Goal: Navigation & Orientation: Find specific page/section

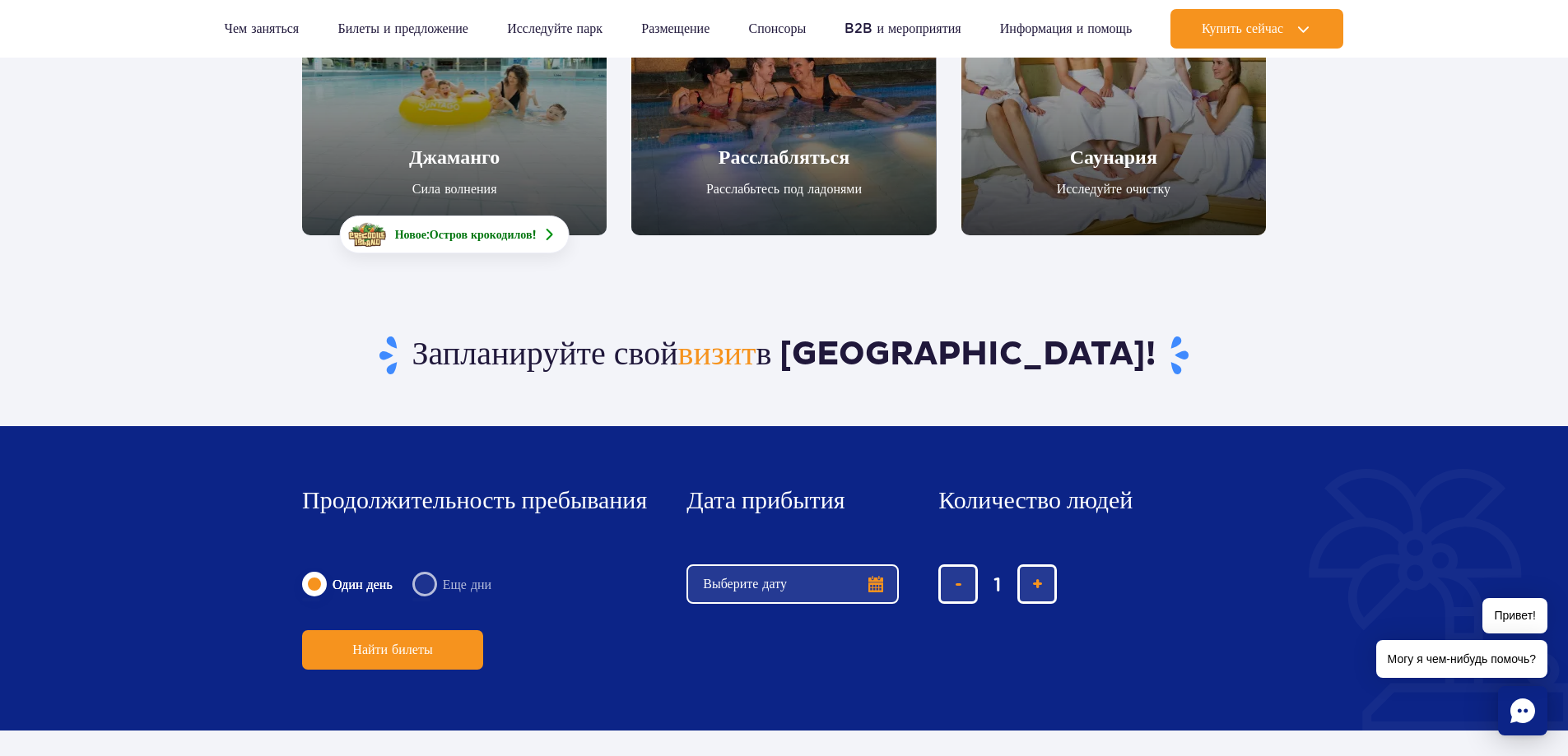
scroll to position [247, 0]
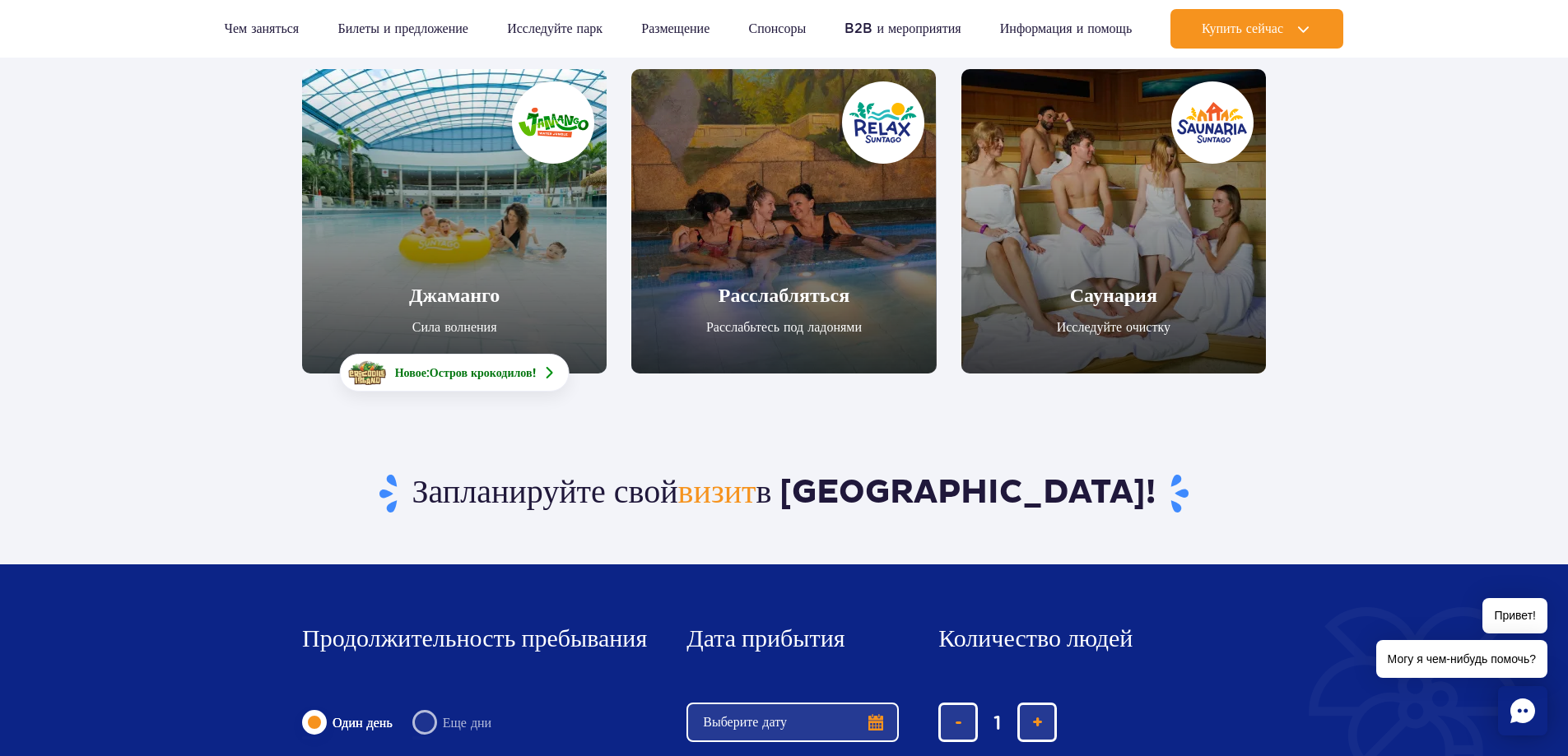
click at [485, 232] on link "Джаманго" at bounding box center [454, 221] width 304 height 304
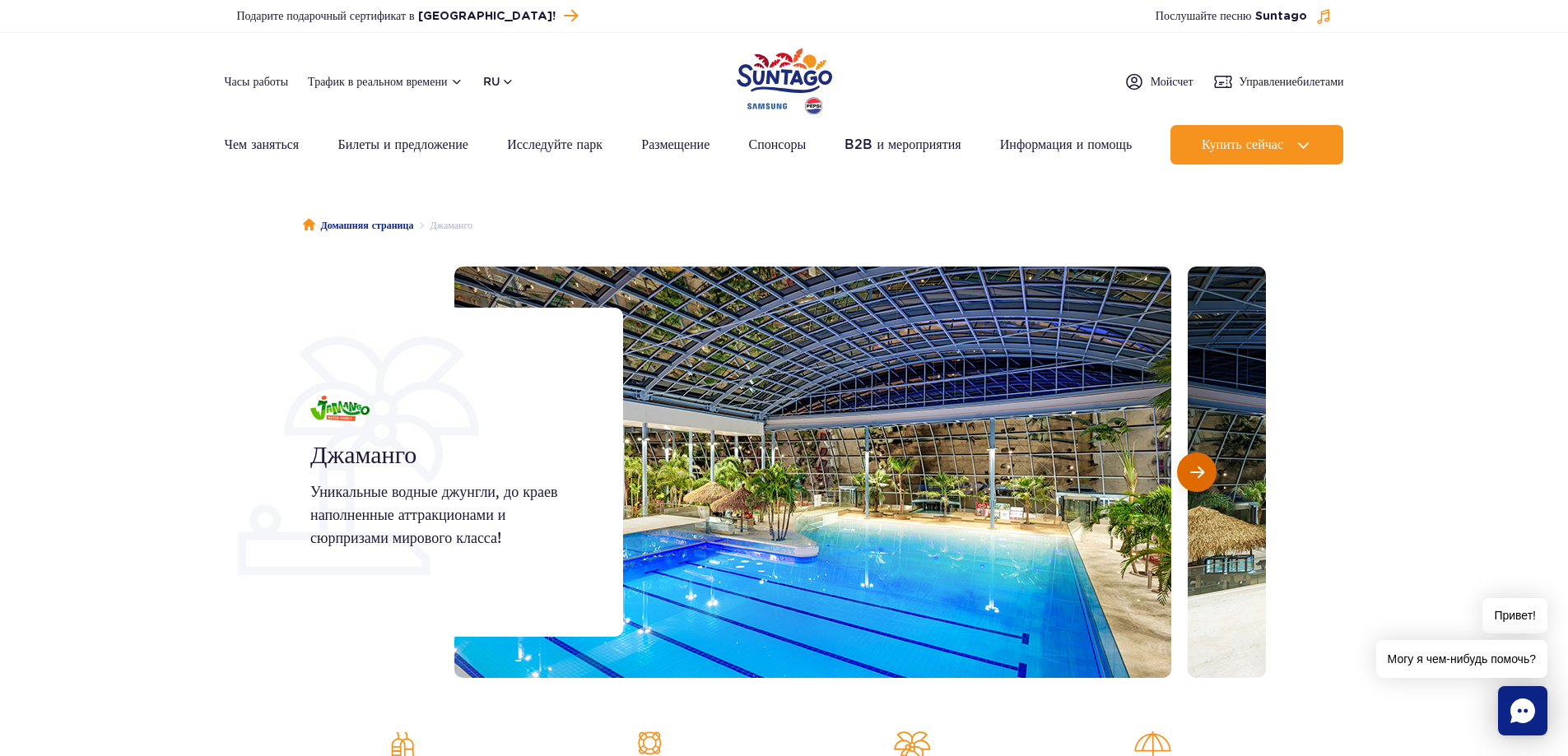
click at [1183, 471] on button "Следующий слайд" at bounding box center [1197, 472] width 40 height 40
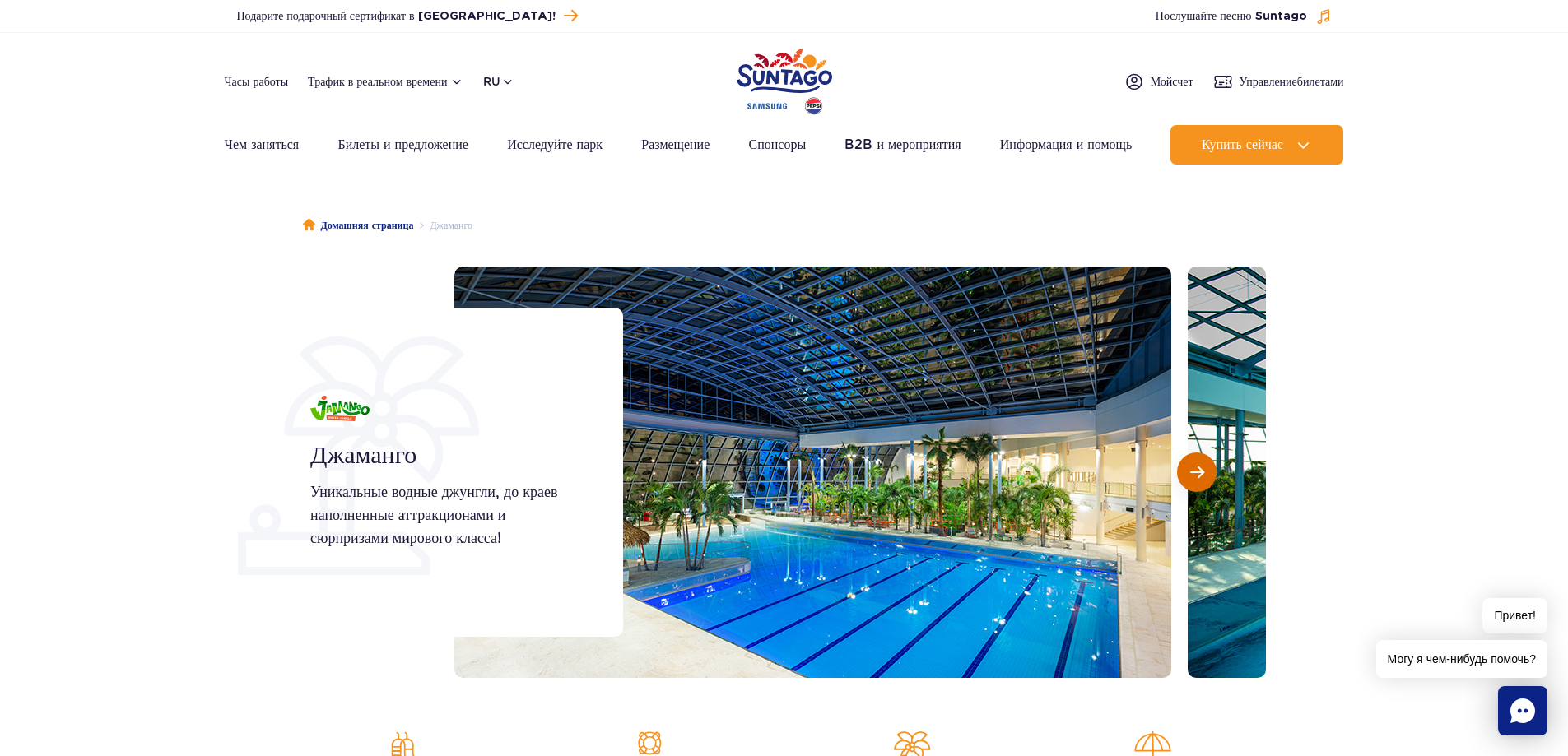
click at [1183, 471] on button "Следующий слайд" at bounding box center [1197, 472] width 40 height 40
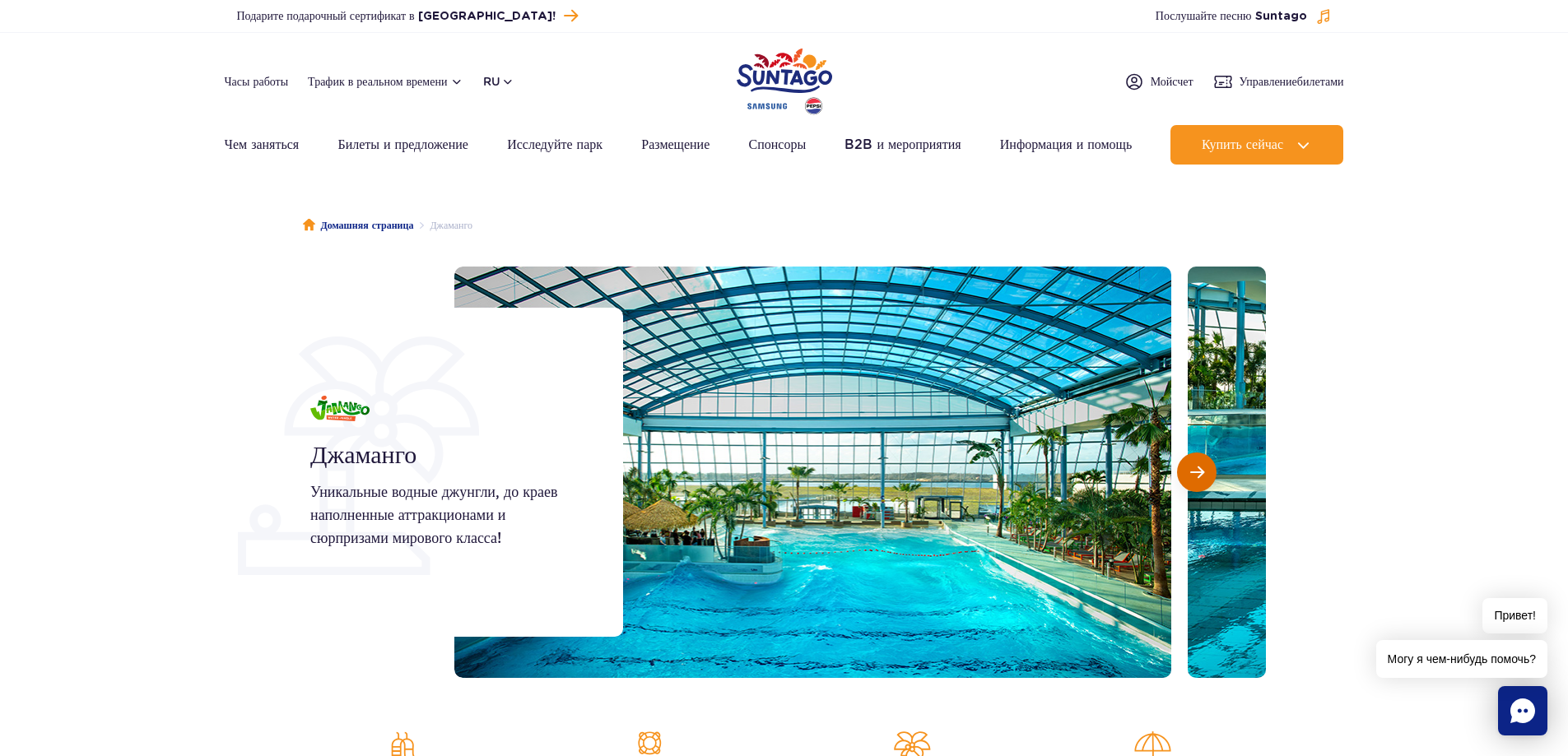
click at [1183, 471] on button "Следующий слайд" at bounding box center [1197, 472] width 40 height 40
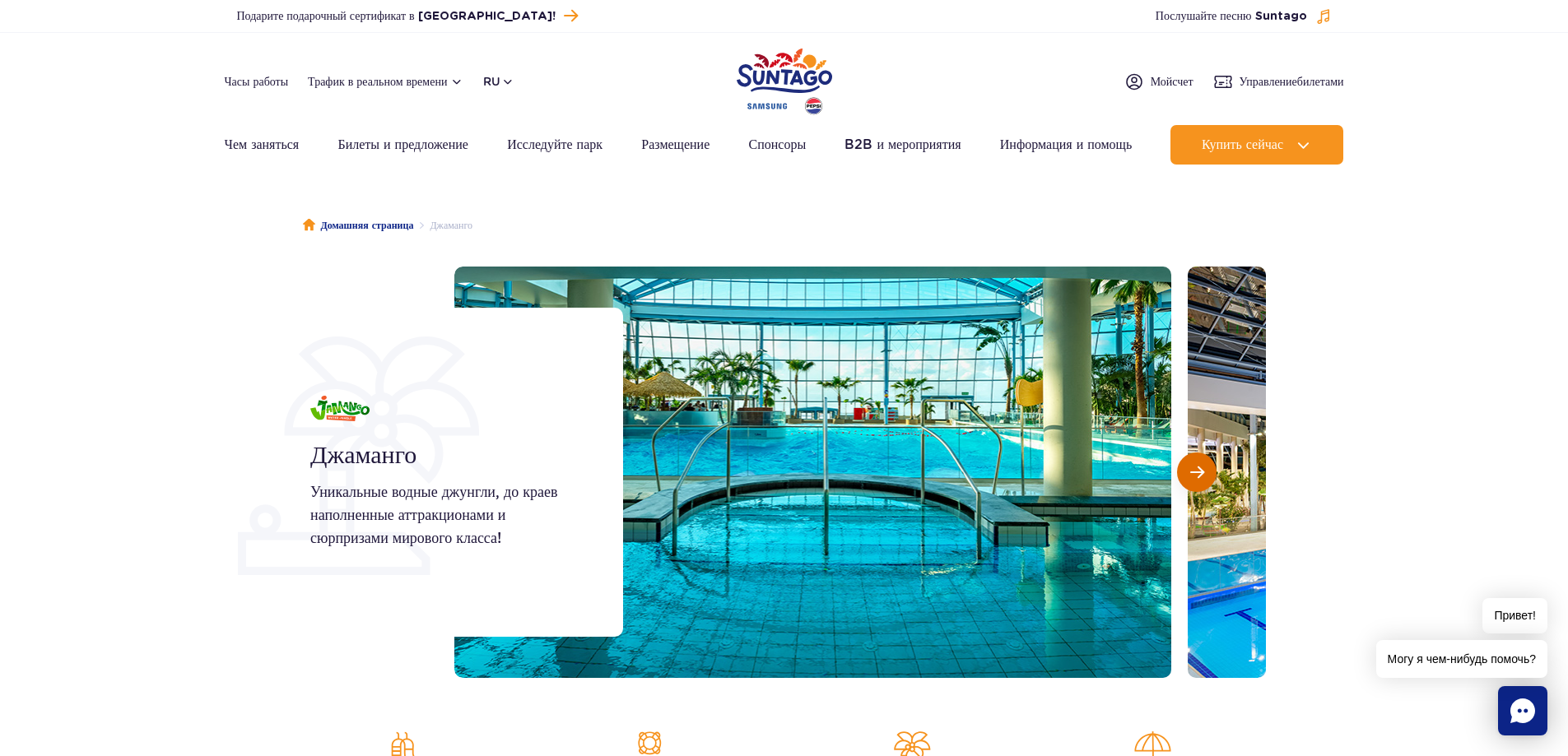
click at [1183, 471] on button "Следующий слайд" at bounding box center [1197, 472] width 40 height 40
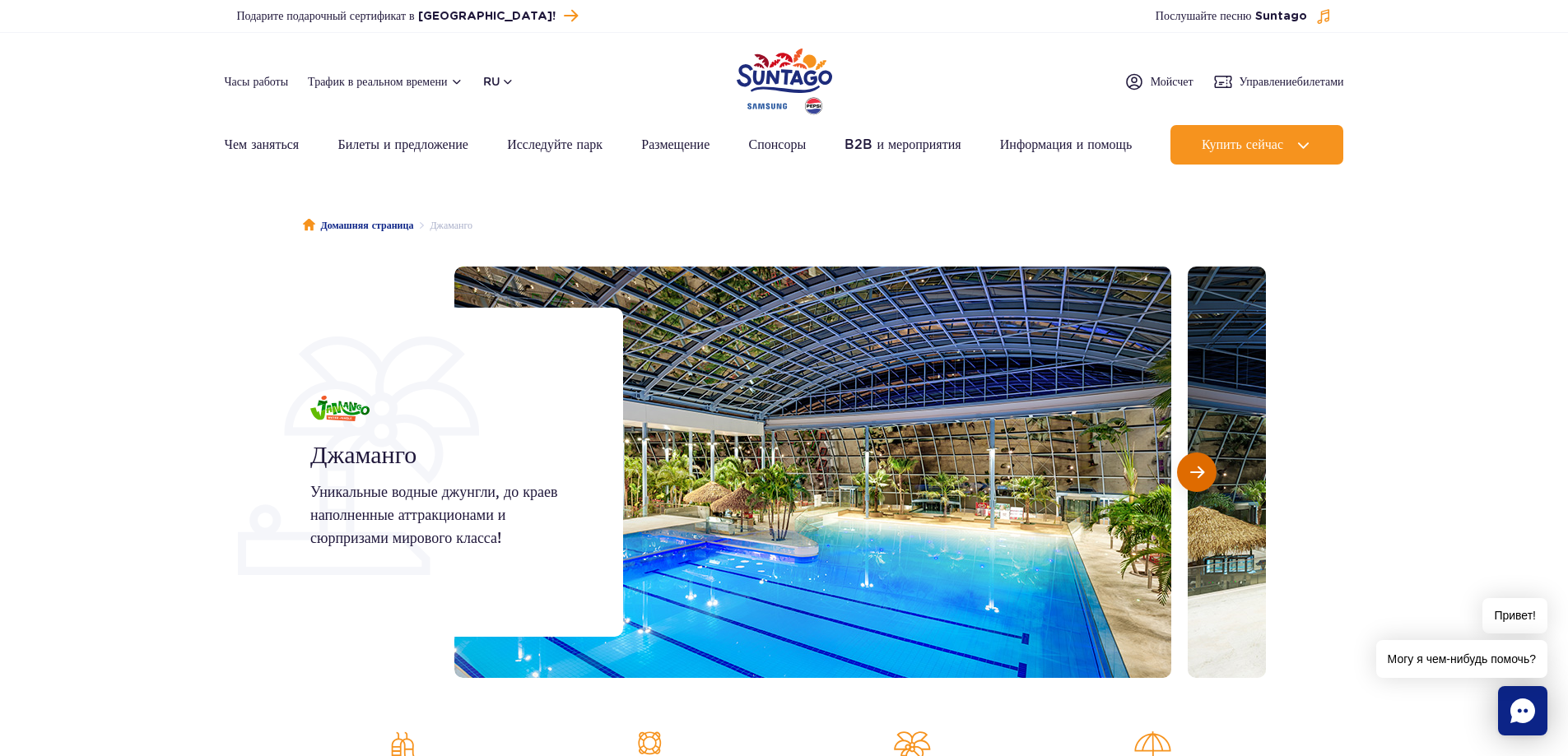
click at [1183, 471] on button "Следующий слайд" at bounding box center [1197, 472] width 40 height 40
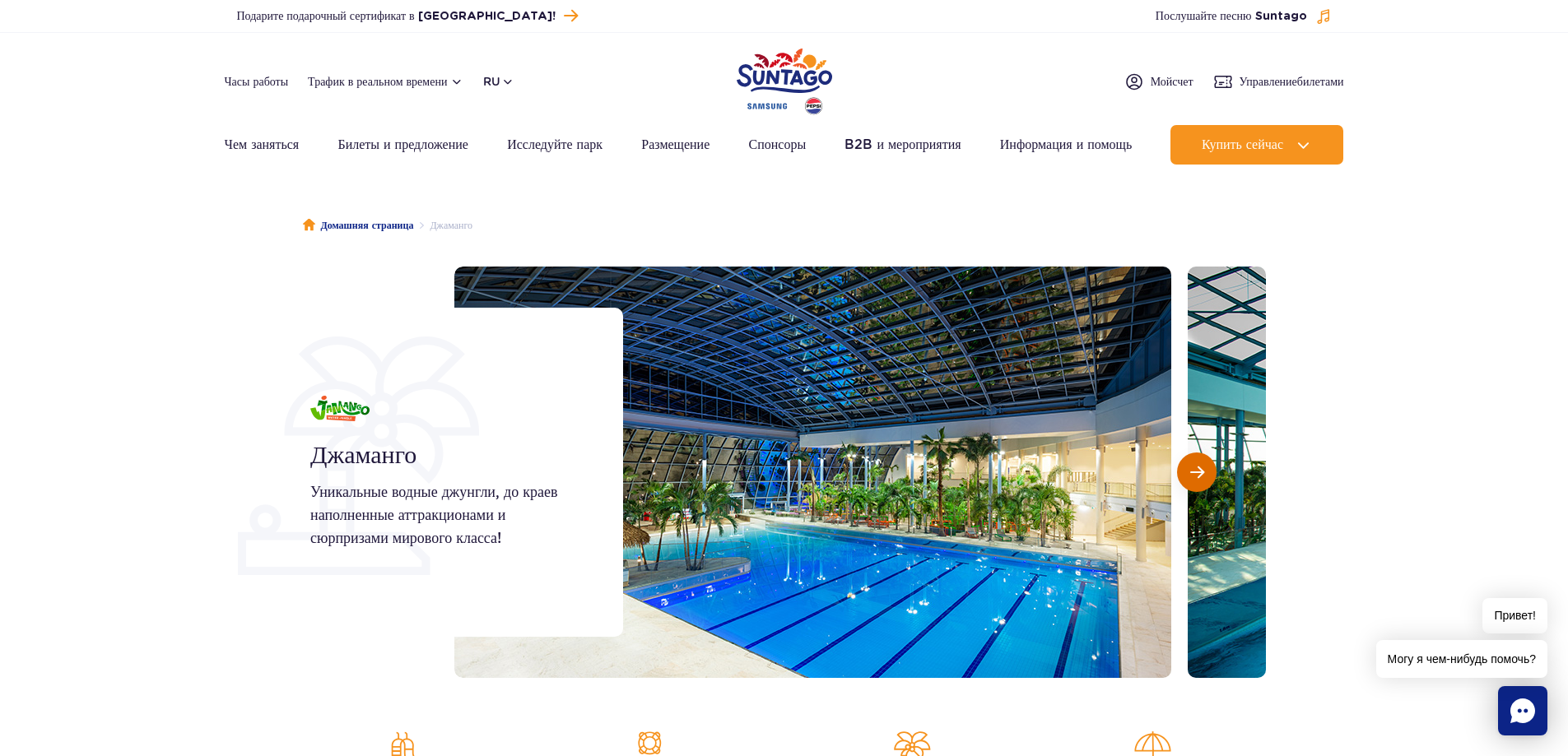
click at [1183, 471] on button "Следующий слайд" at bounding box center [1197, 472] width 40 height 40
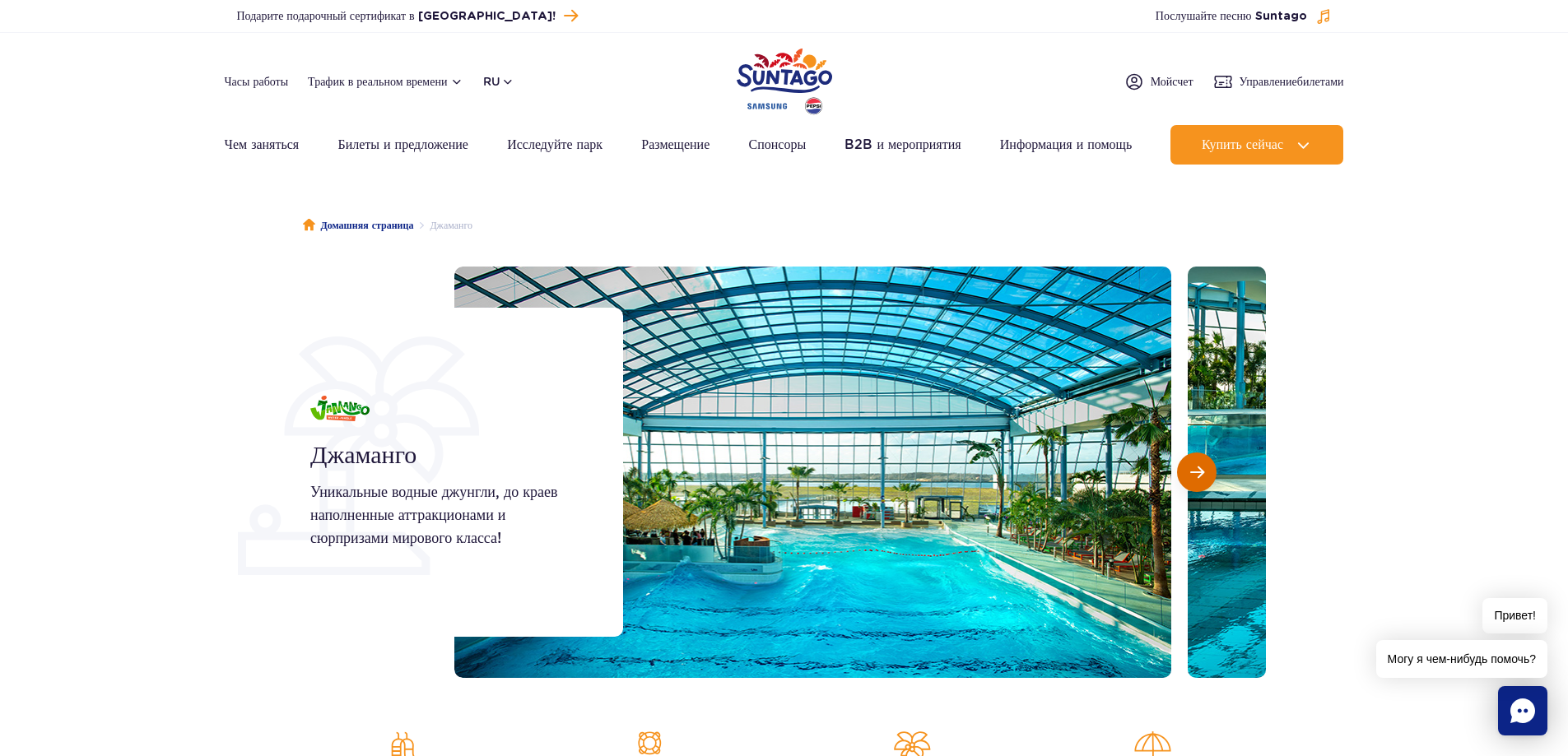
click at [1183, 471] on button "Следующий слайд" at bounding box center [1197, 472] width 40 height 40
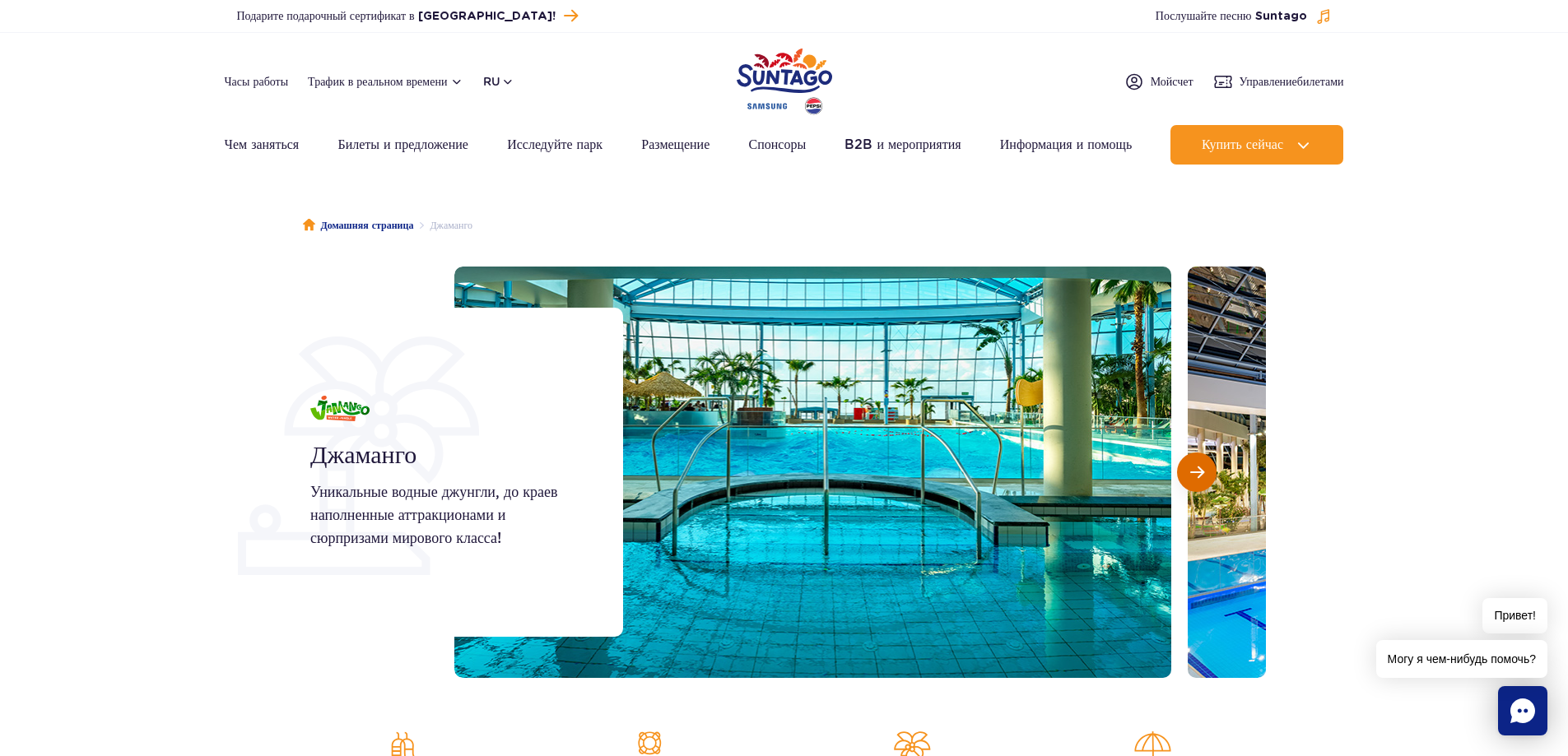
click at [1183, 471] on button "Следующий слайд" at bounding box center [1197, 472] width 40 height 40
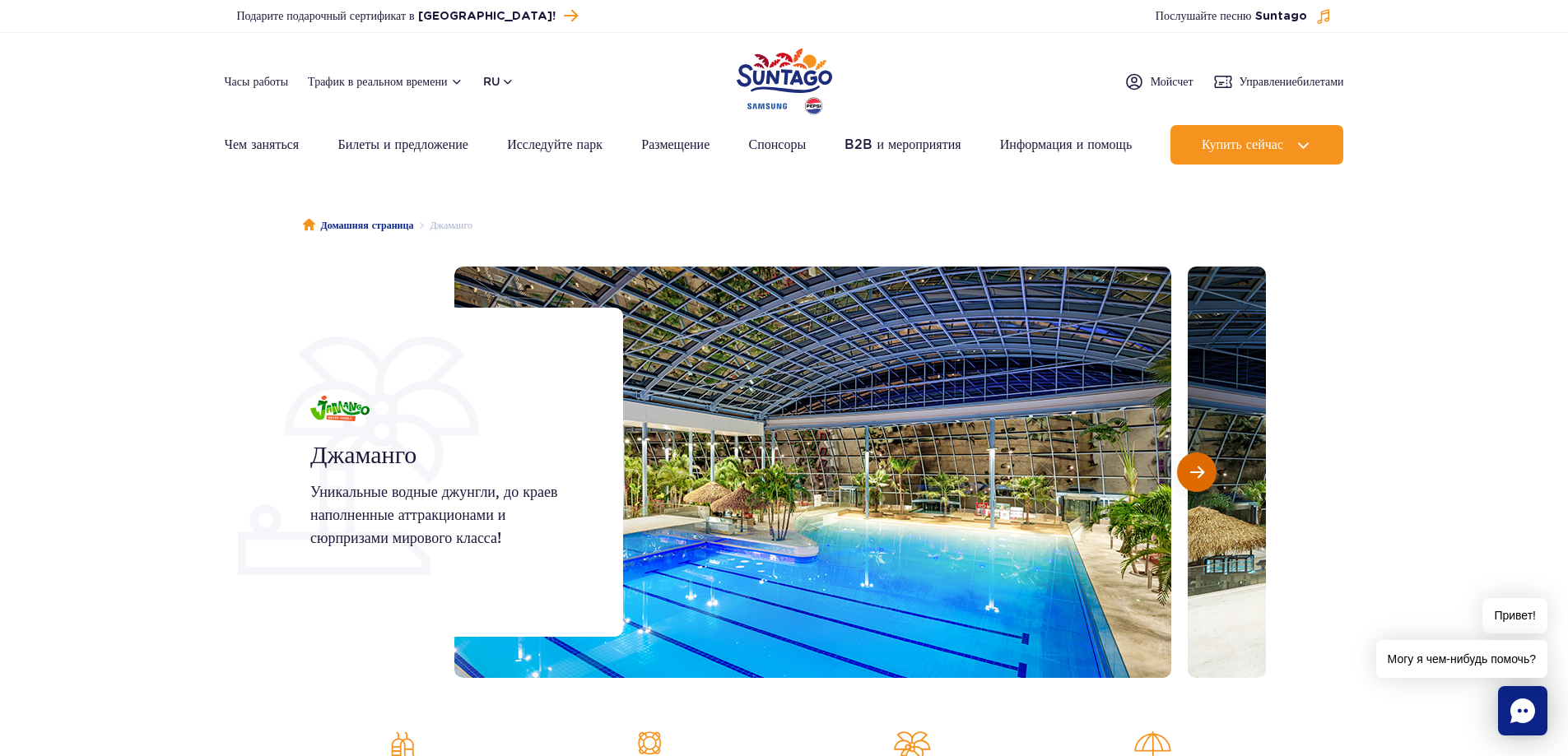
click at [1183, 471] on button "Следующий слайд" at bounding box center [1197, 472] width 40 height 40
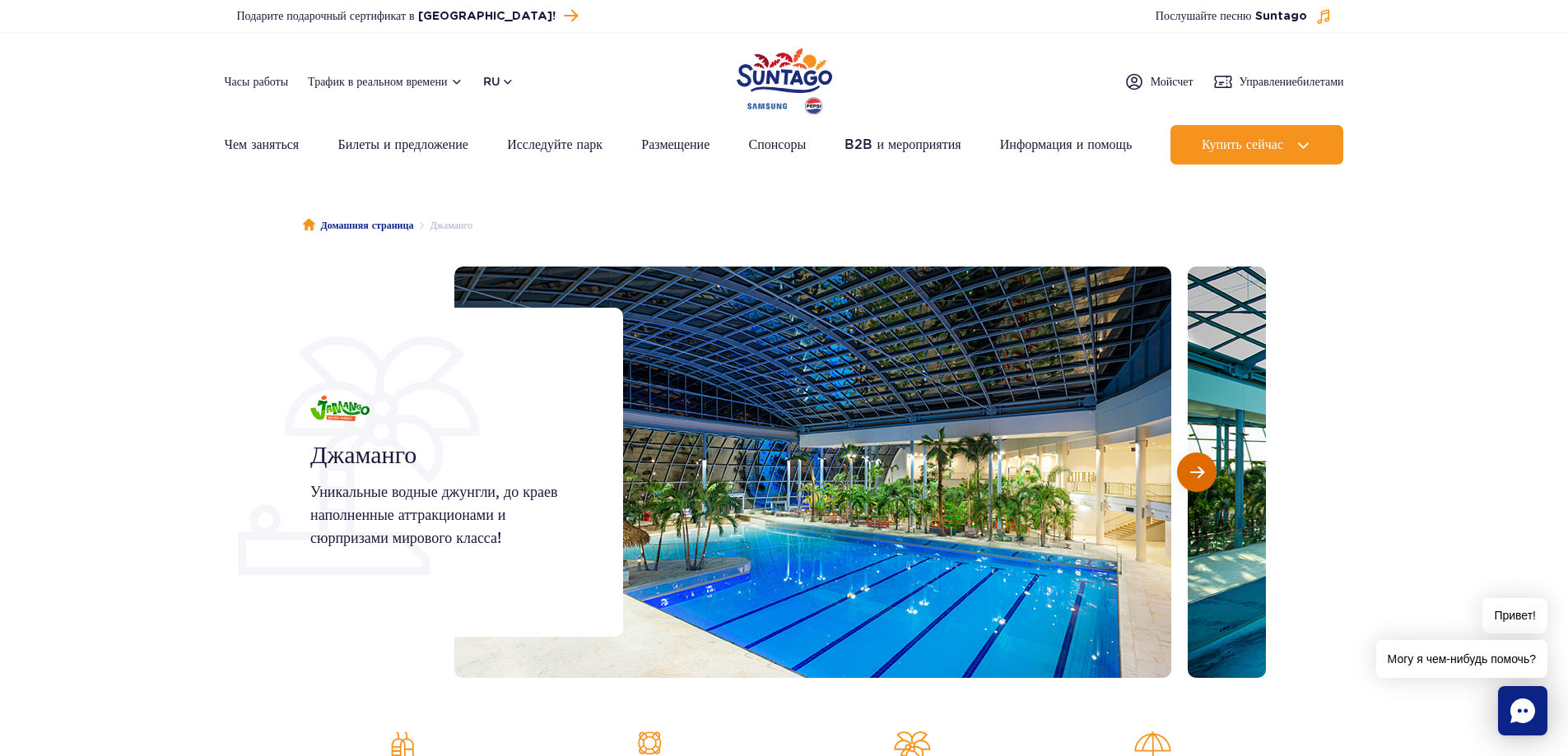
click at [1183, 471] on button "Следующий слайд" at bounding box center [1197, 472] width 40 height 40
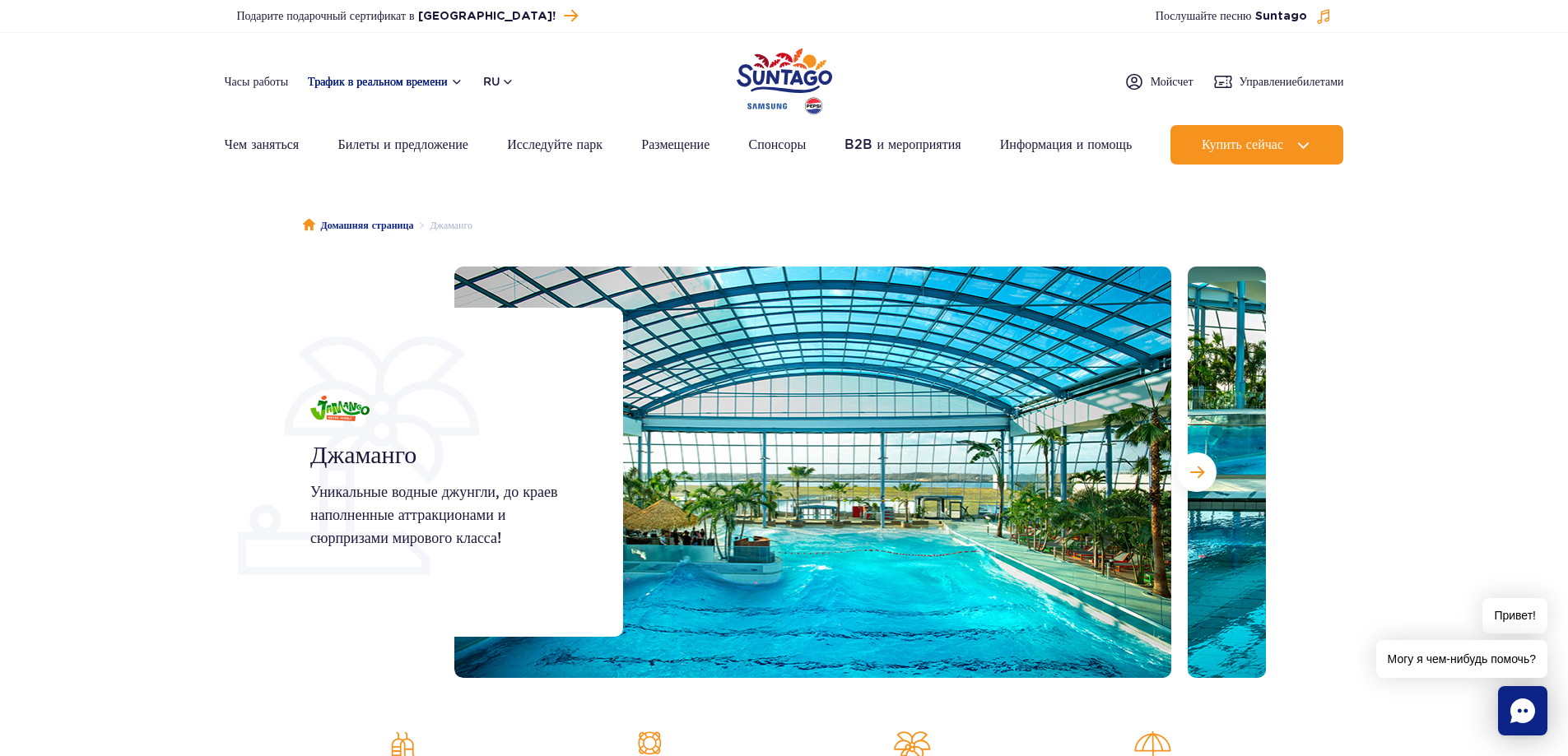
click at [361, 78] on font "Трафик в реальном времени" at bounding box center [378, 81] width 139 height 13
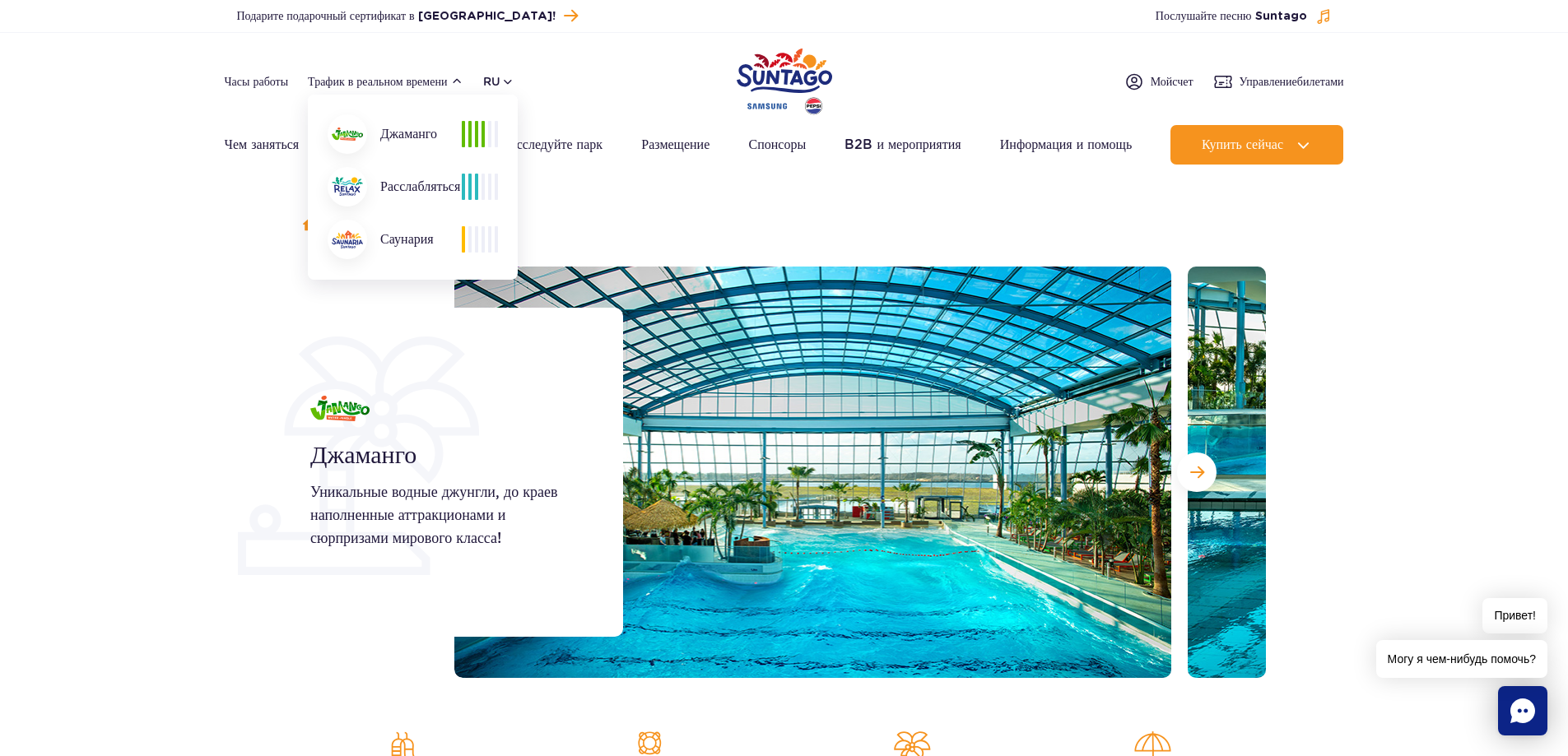
click at [378, 132] on div "Джаманго" at bounding box center [394, 134] width 134 height 40
click at [347, 135] on img at bounding box center [347, 134] width 31 height 13
click at [413, 190] on font "Расслабляться" at bounding box center [420, 186] width 79 height 16
click at [1204, 482] on button "Следующий слайд" at bounding box center [1197, 472] width 40 height 40
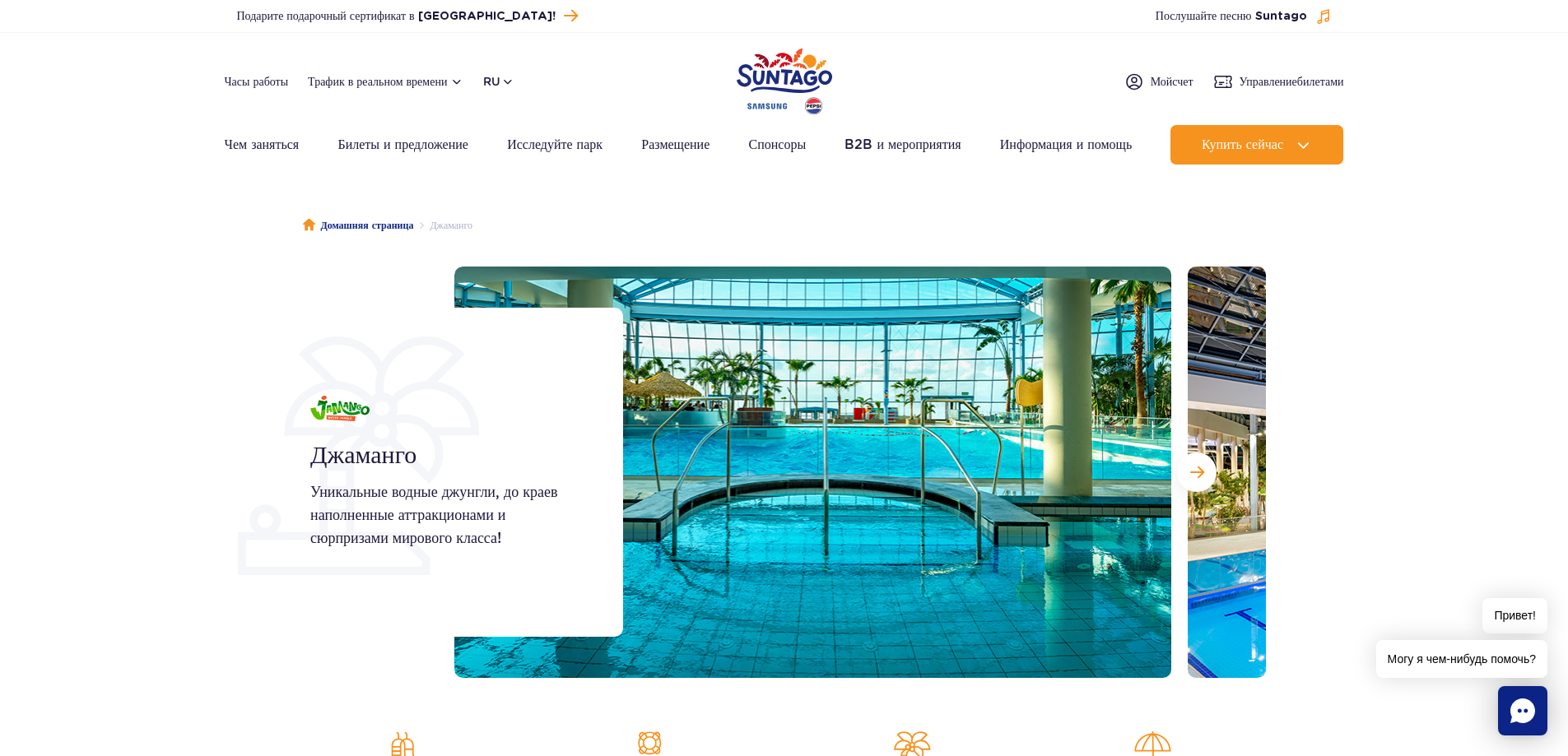
click at [1418, 499] on section "Джаманго Уникальные водные джунгли, до краев наполненные аттракционами и сюрпри…" at bounding box center [784, 472] width 1568 height 411
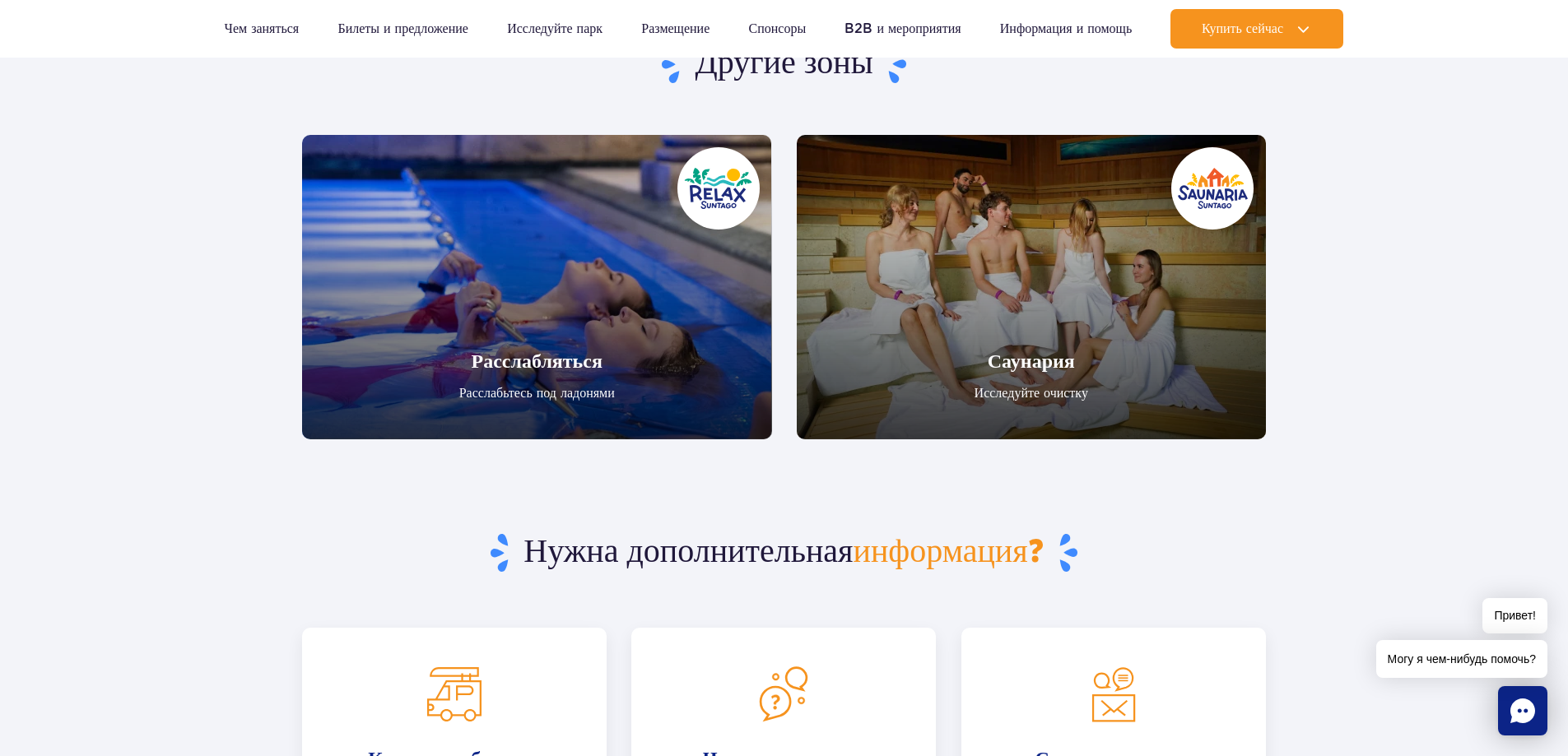
scroll to position [3291, 0]
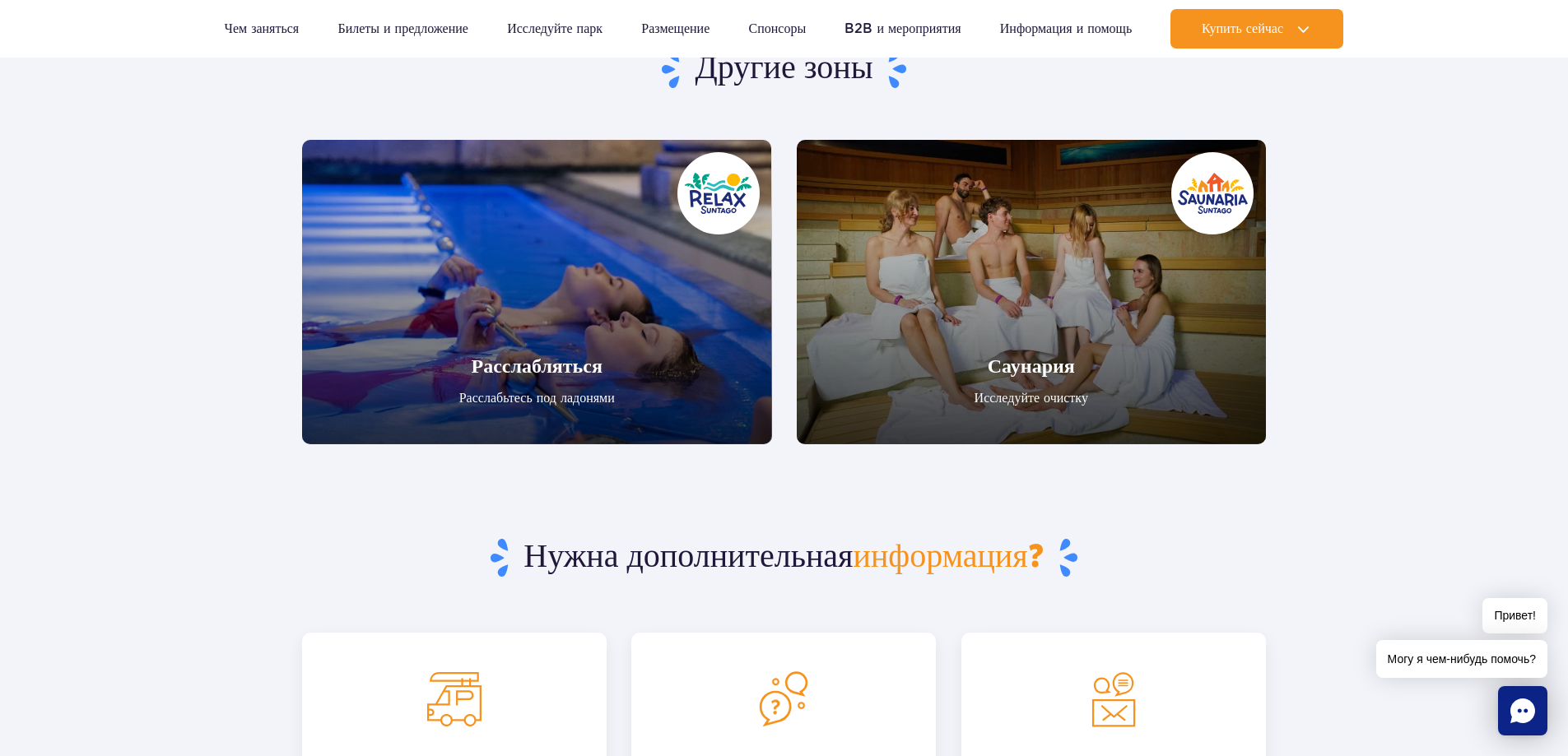
click at [545, 365] on link "Расслабляться" at bounding box center [536, 292] width 470 height 304
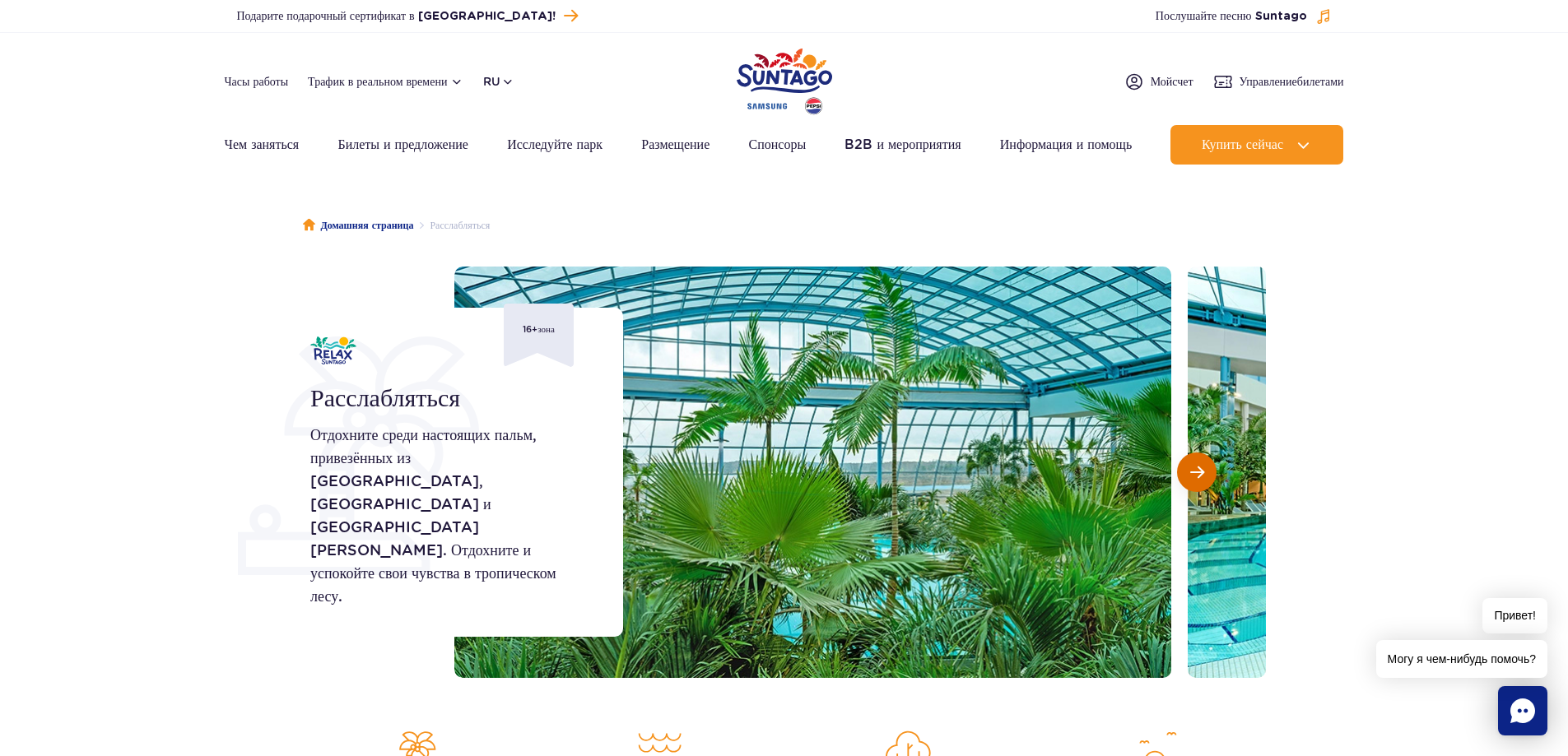
click at [1181, 468] on button "Следующий слайд" at bounding box center [1197, 472] width 40 height 40
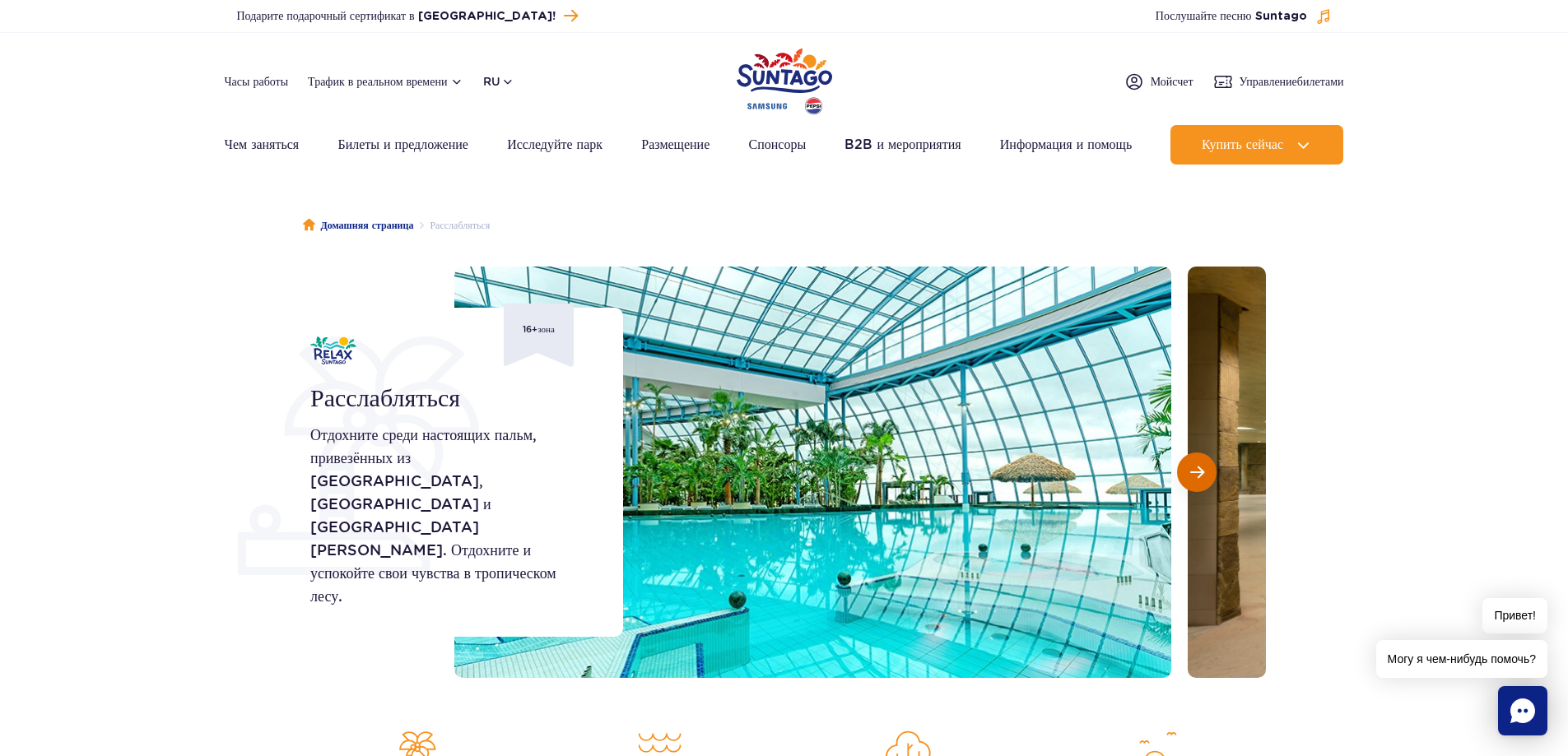
click at [1181, 468] on button "Следующий слайд" at bounding box center [1197, 472] width 40 height 40
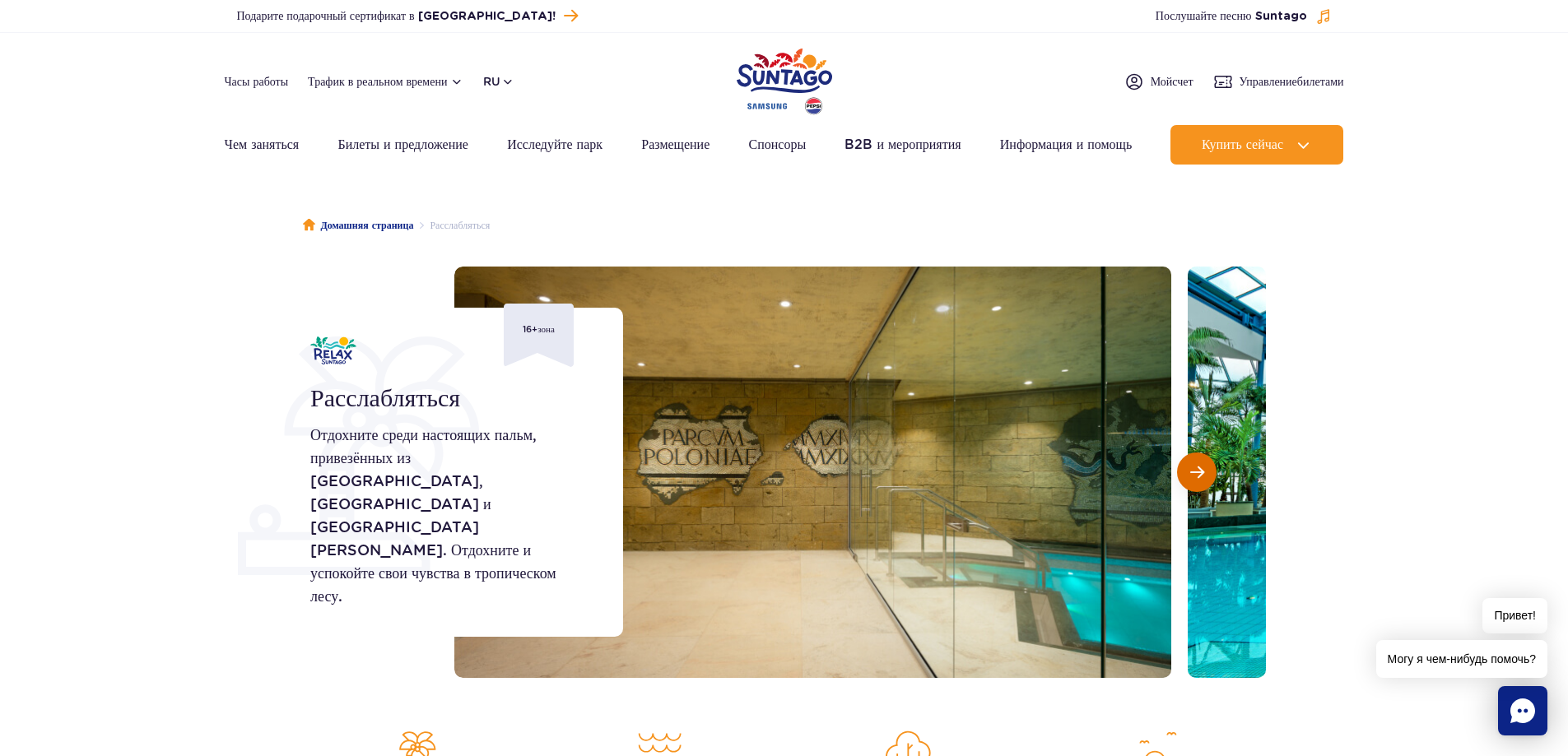
click at [1181, 468] on button "Следующий слайд" at bounding box center [1197, 472] width 40 height 40
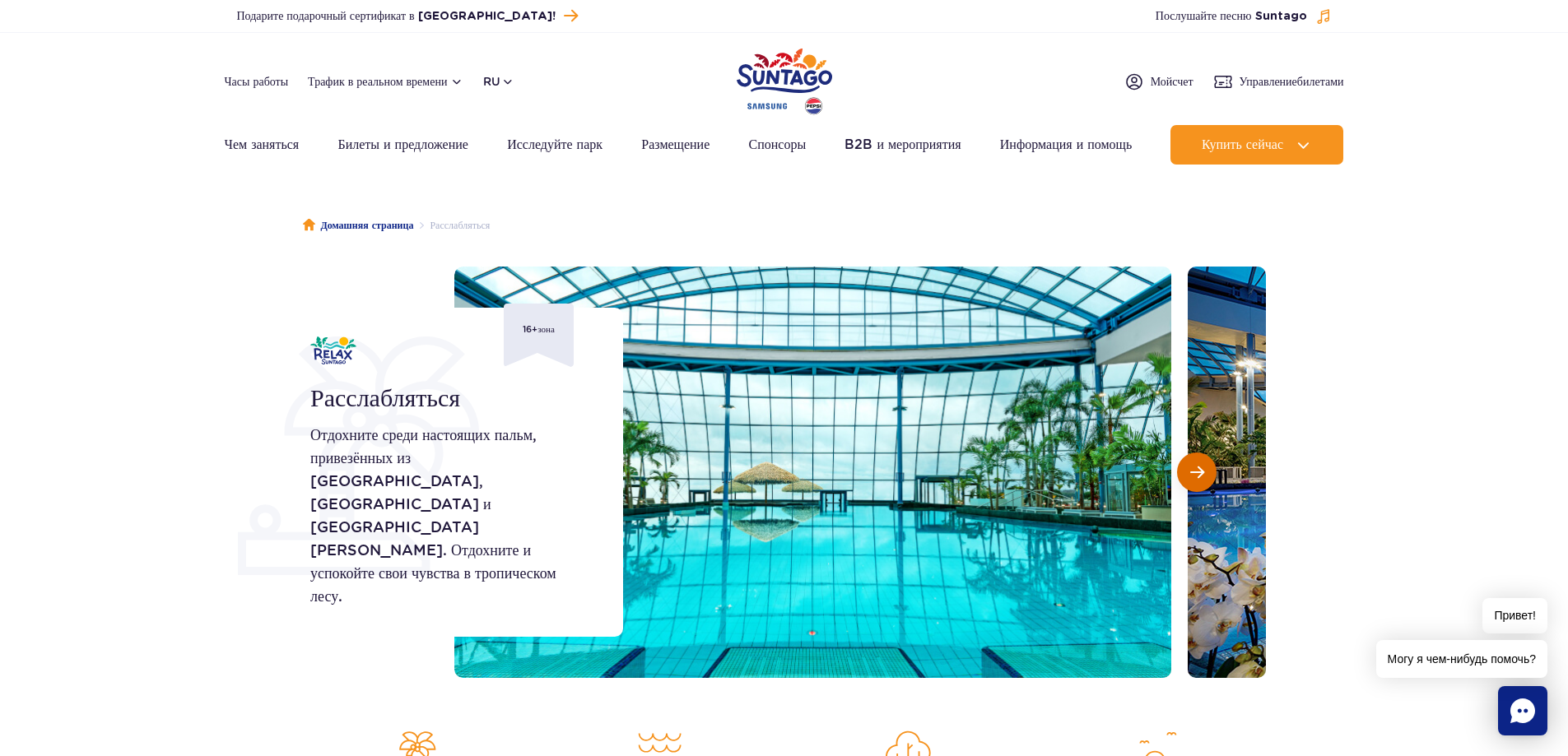
click at [1181, 468] on button "Следующий слайд" at bounding box center [1197, 472] width 40 height 40
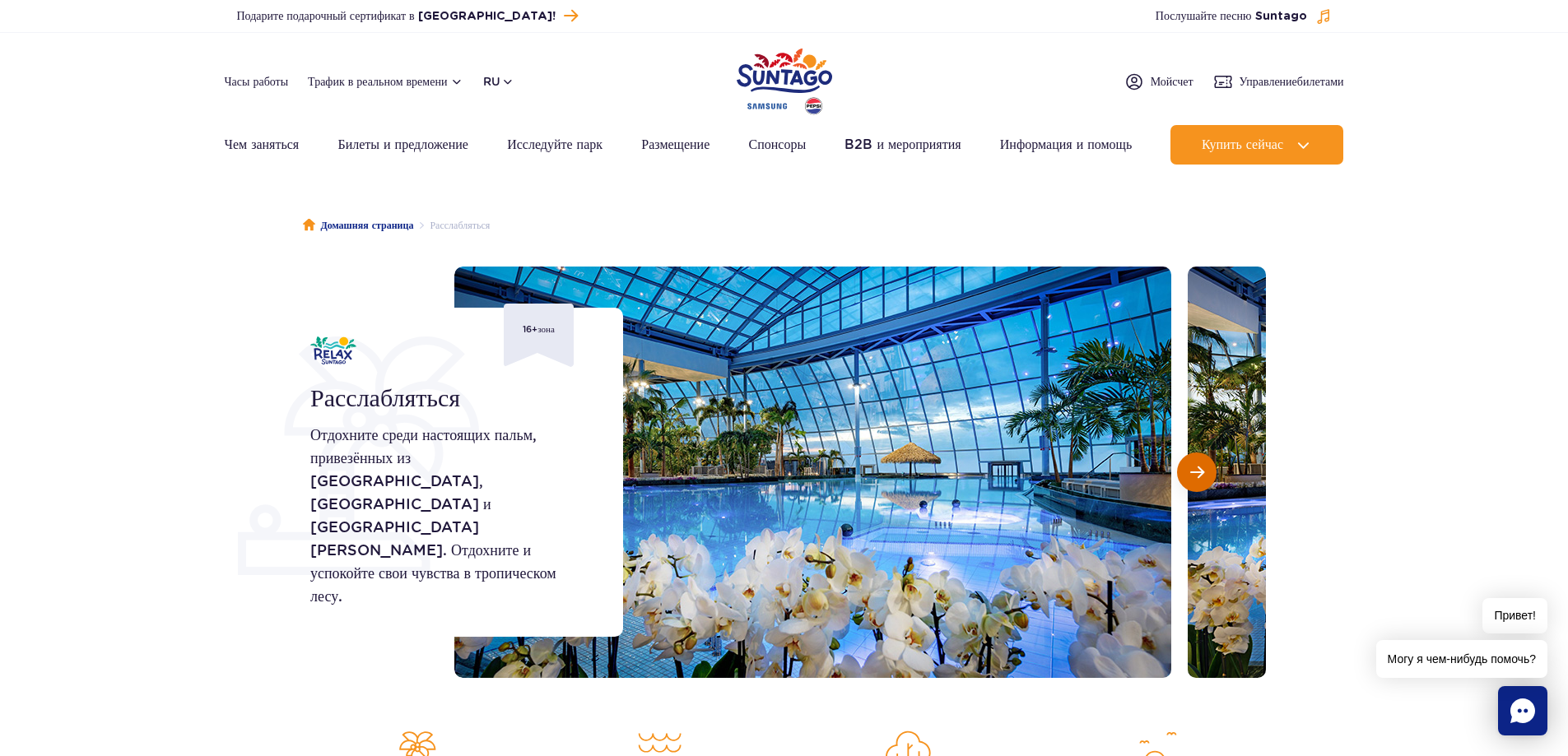
click at [1181, 468] on button "Следующий слайд" at bounding box center [1197, 472] width 40 height 40
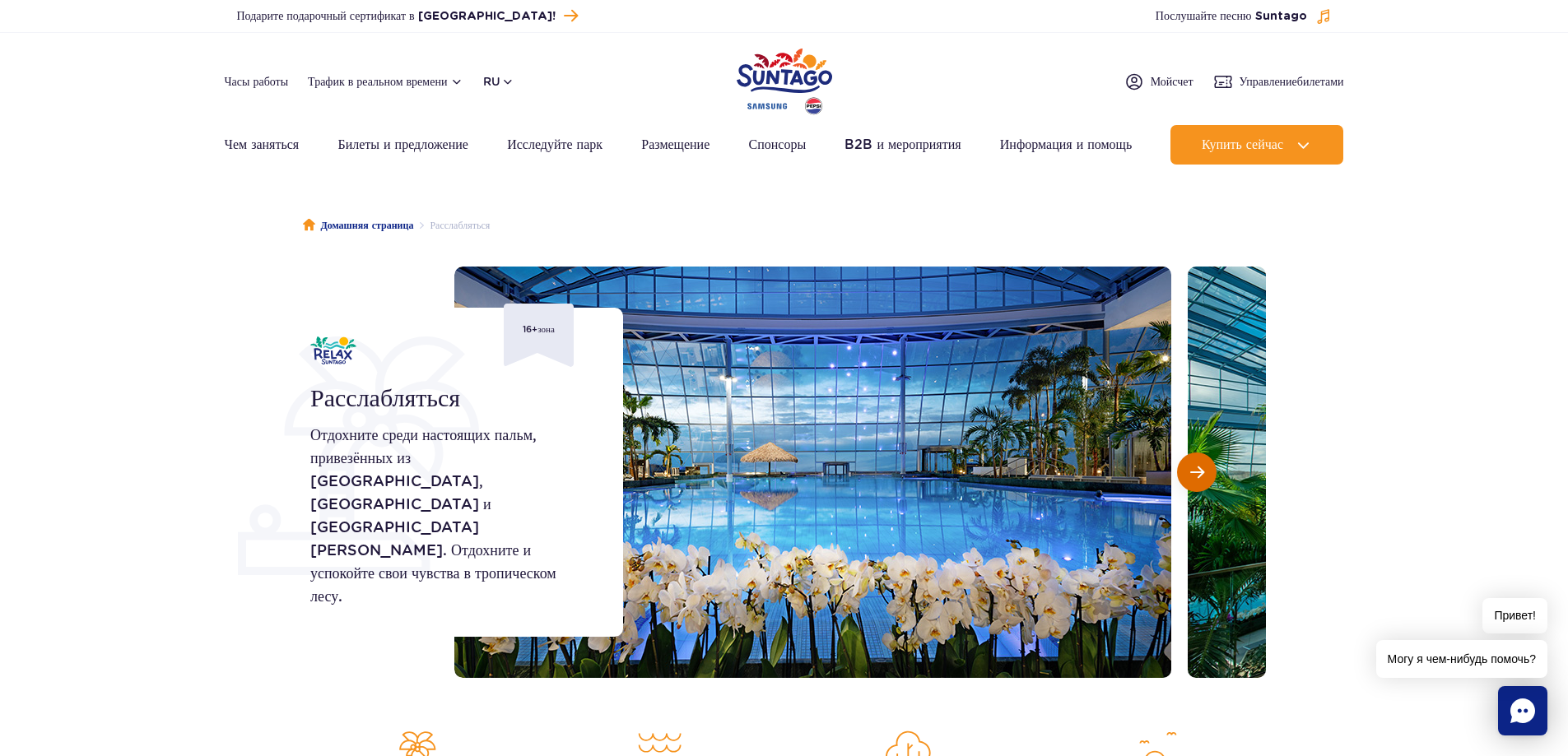
click at [1181, 468] on button "Следующий слайд" at bounding box center [1197, 472] width 40 height 40
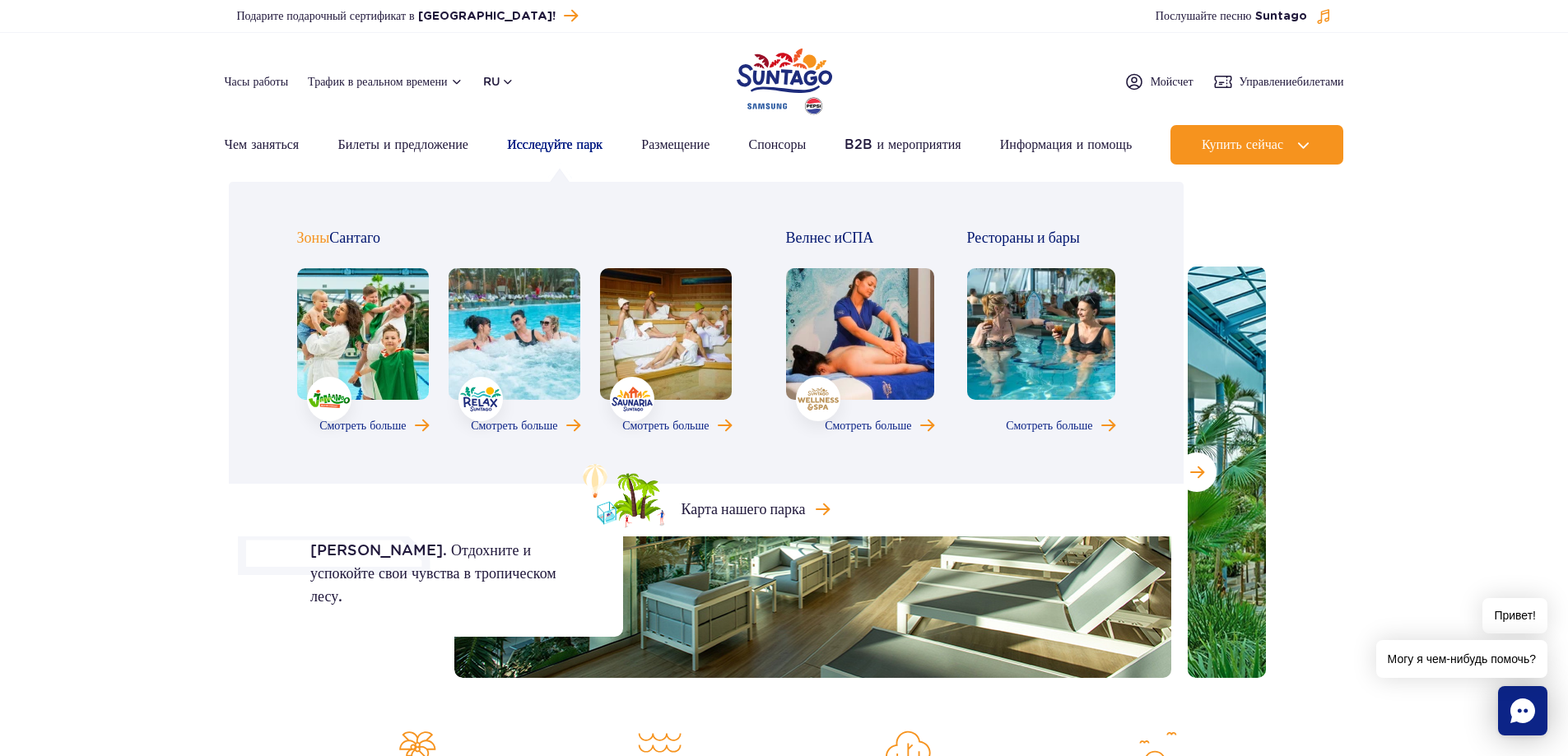
click at [553, 144] on font "Исследуйте парк" at bounding box center [555, 145] width 95 height 16
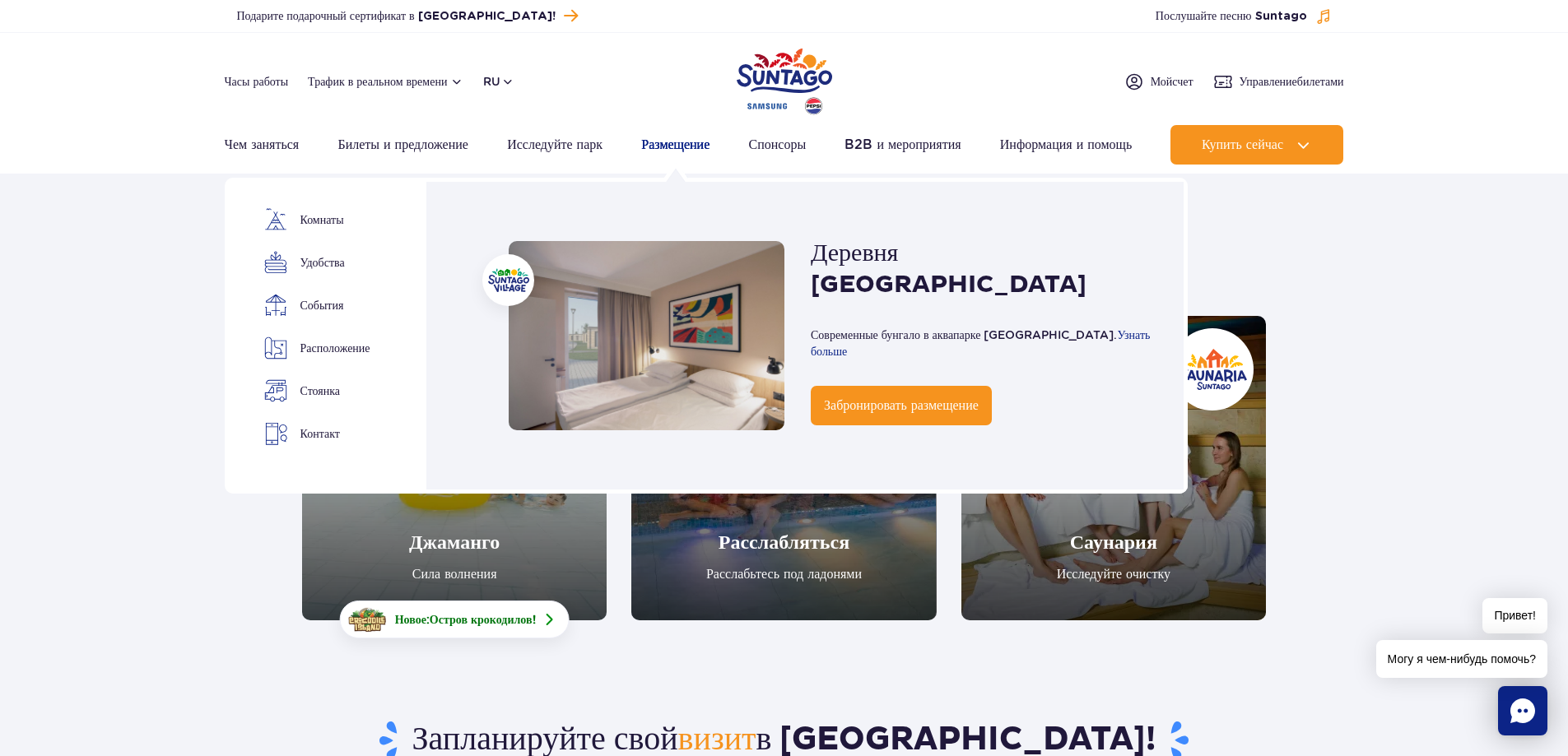
click at [663, 140] on font "Размещение" at bounding box center [675, 145] width 68 height 16
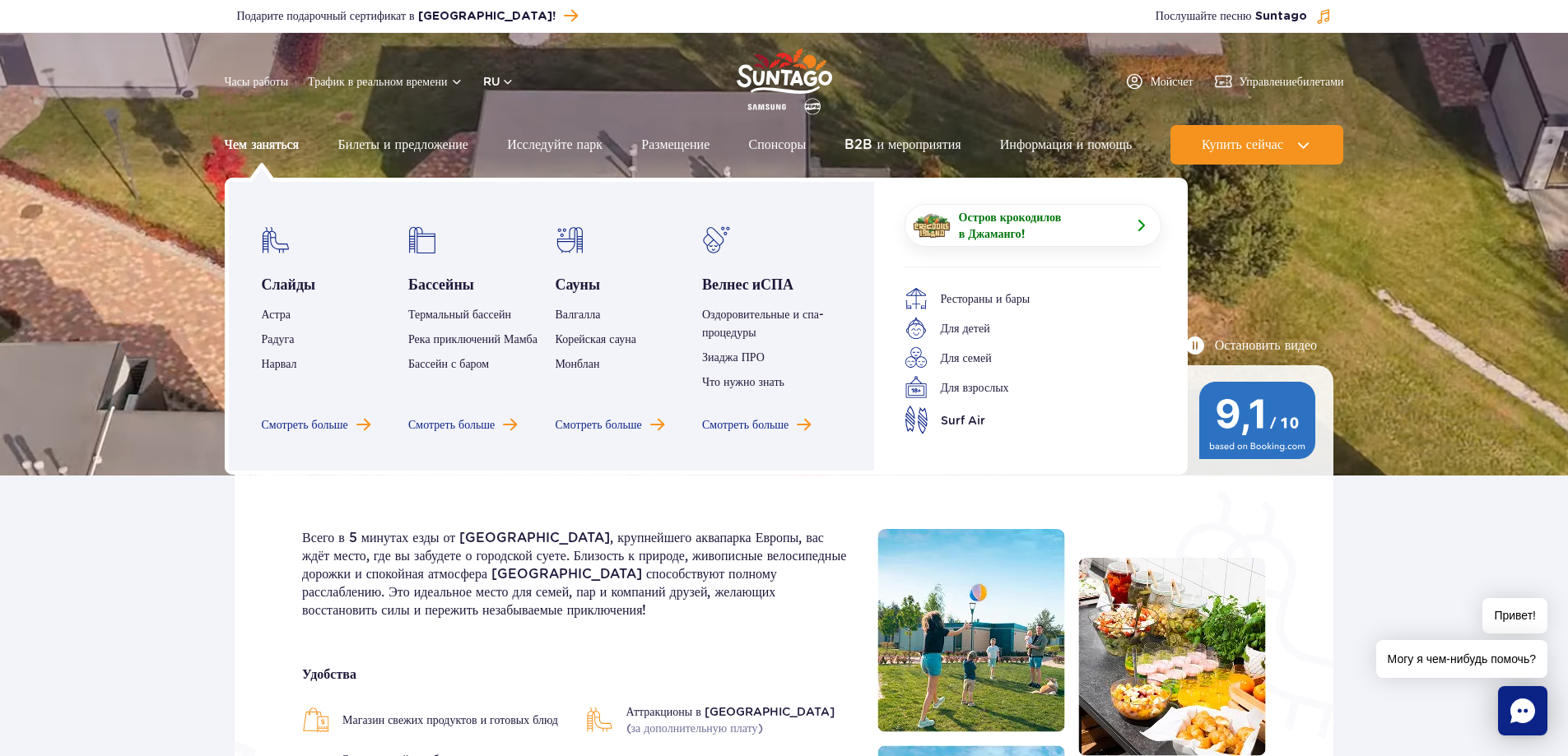
click at [266, 148] on font "Чем заняться" at bounding box center [262, 145] width 75 height 16
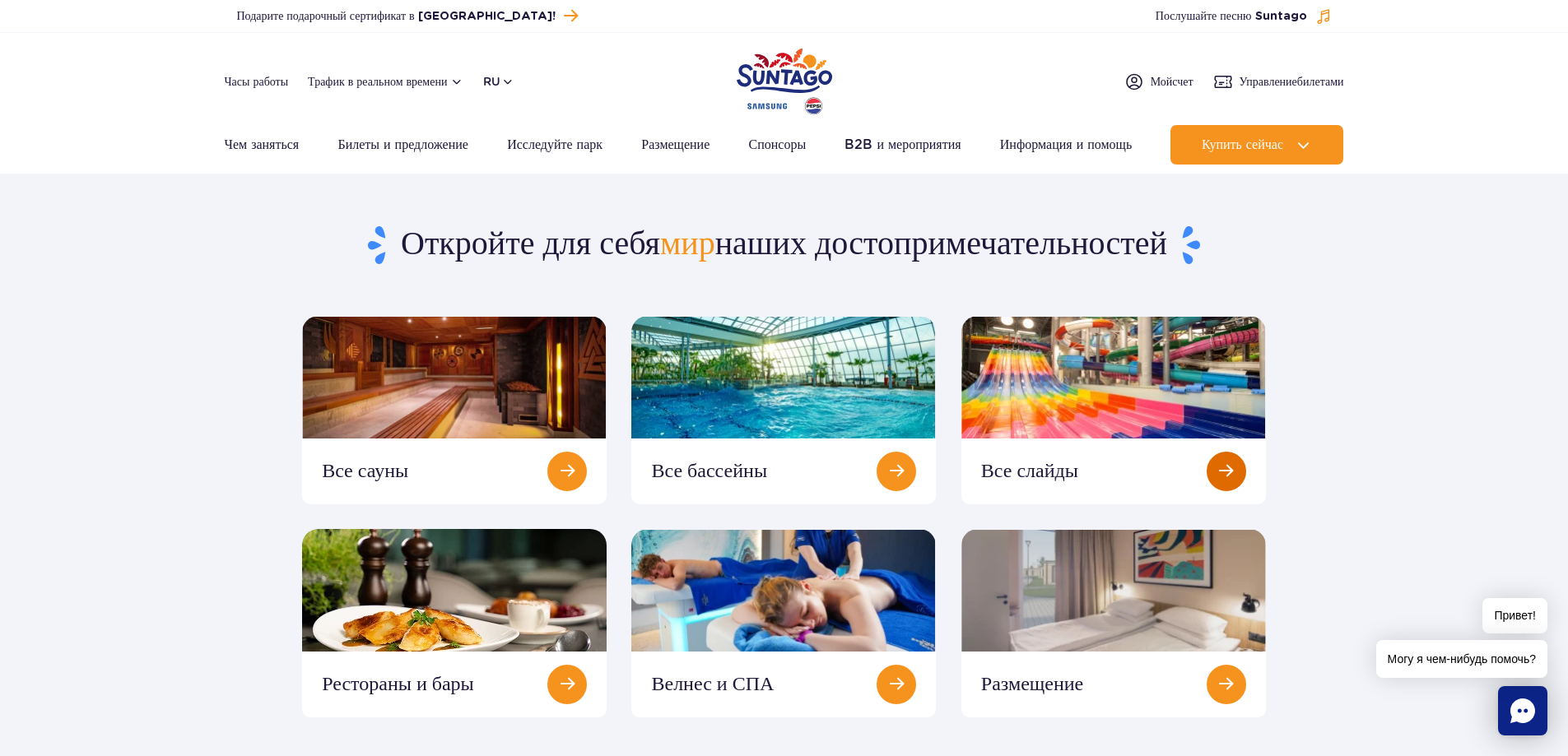
click at [1059, 376] on link at bounding box center [1113, 410] width 304 height 189
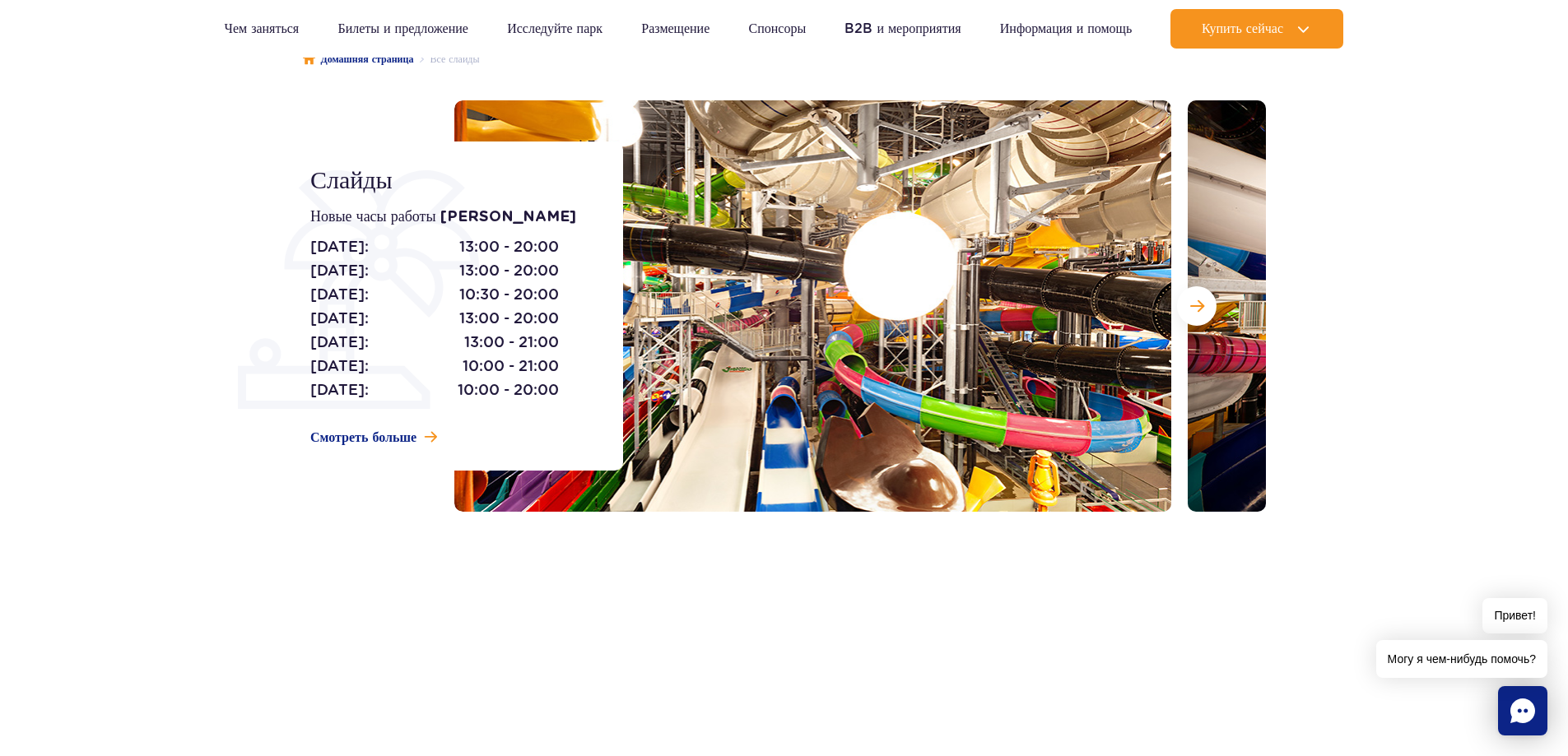
scroll to position [82, 0]
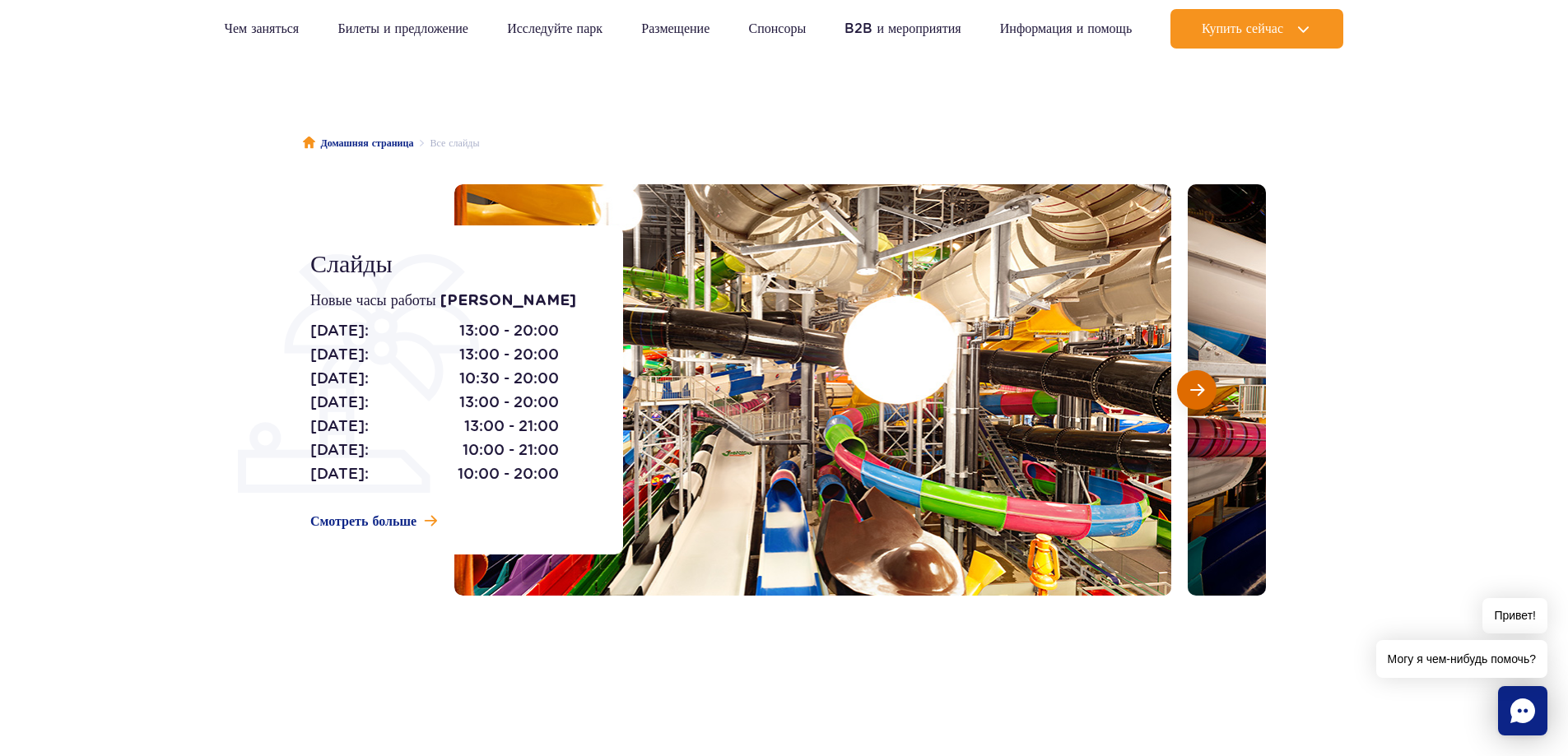
click at [1188, 384] on button "Следующий слайд" at bounding box center [1197, 390] width 40 height 40
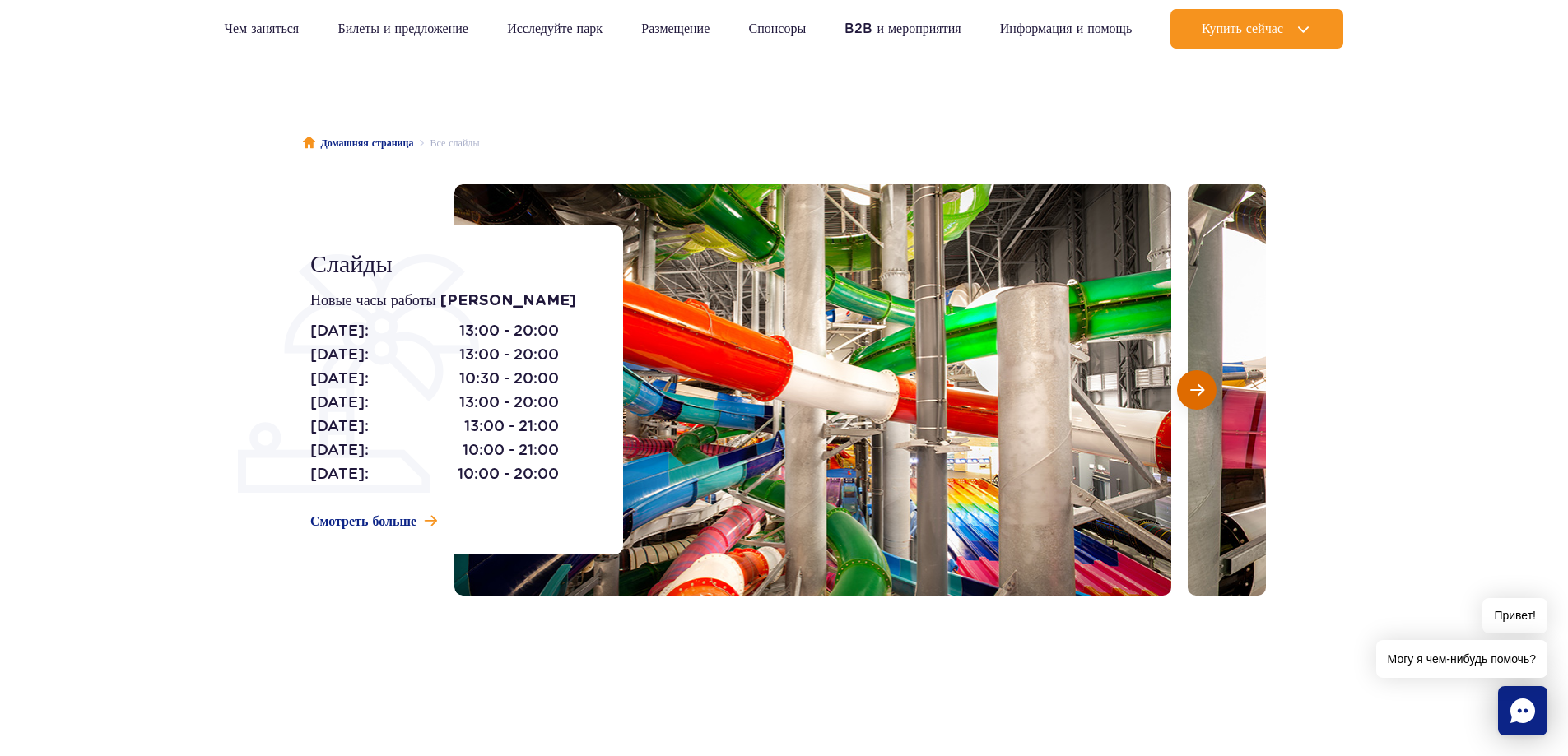
click at [1188, 384] on button "Следующий слайд" at bounding box center [1197, 390] width 40 height 40
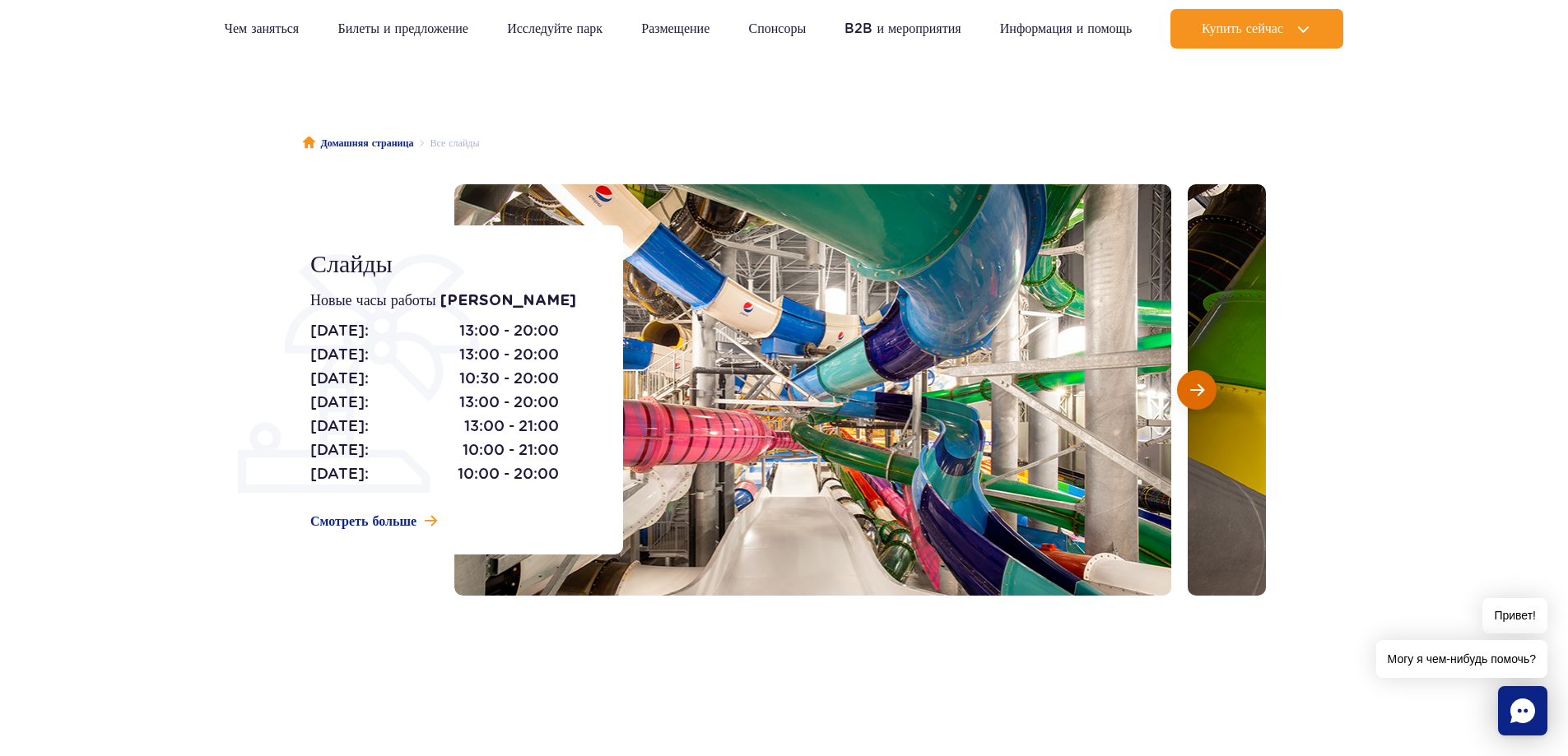
click at [1188, 384] on button "Следующий слайд" at bounding box center [1197, 390] width 40 height 40
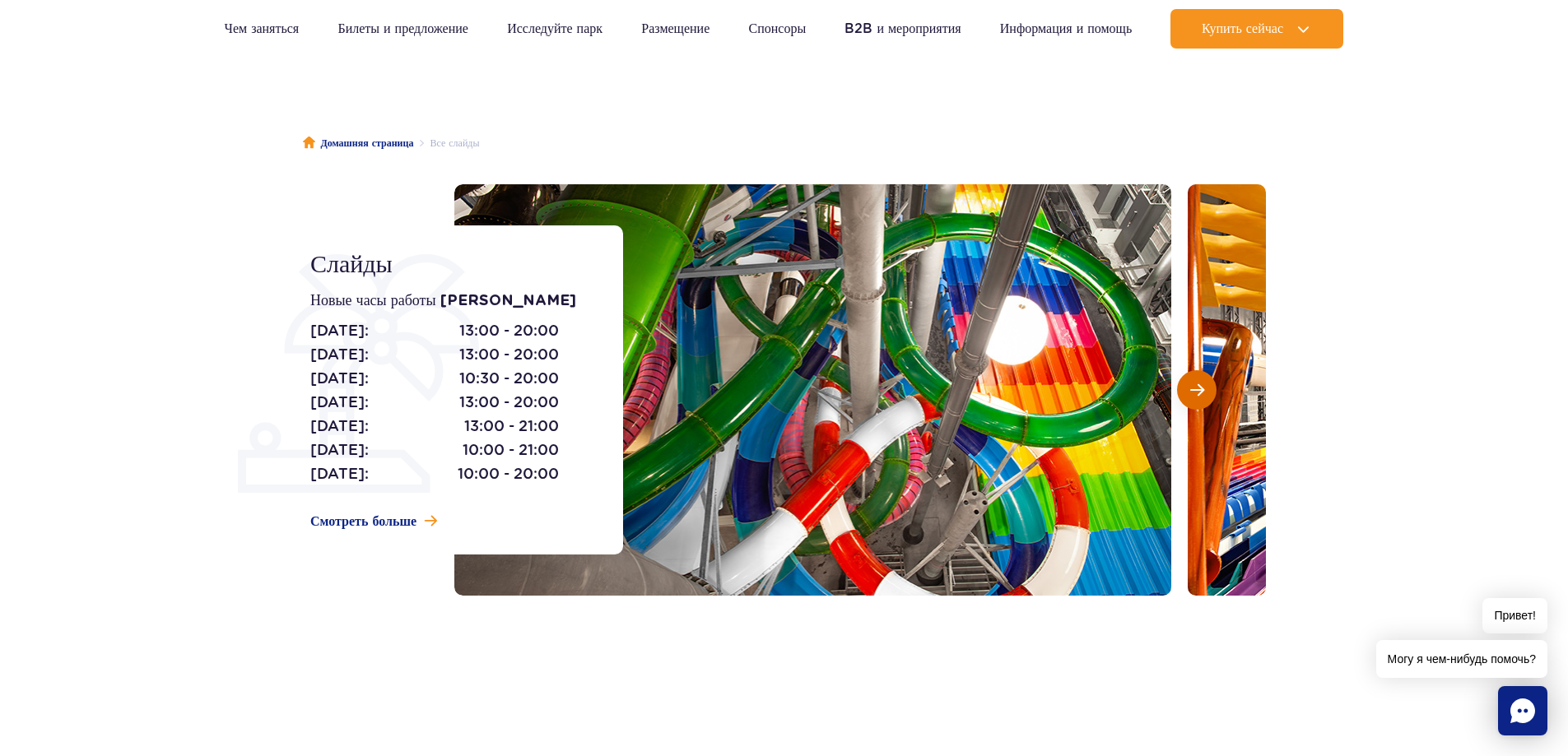
click at [1188, 384] on button "Следующий слайд" at bounding box center [1197, 390] width 40 height 40
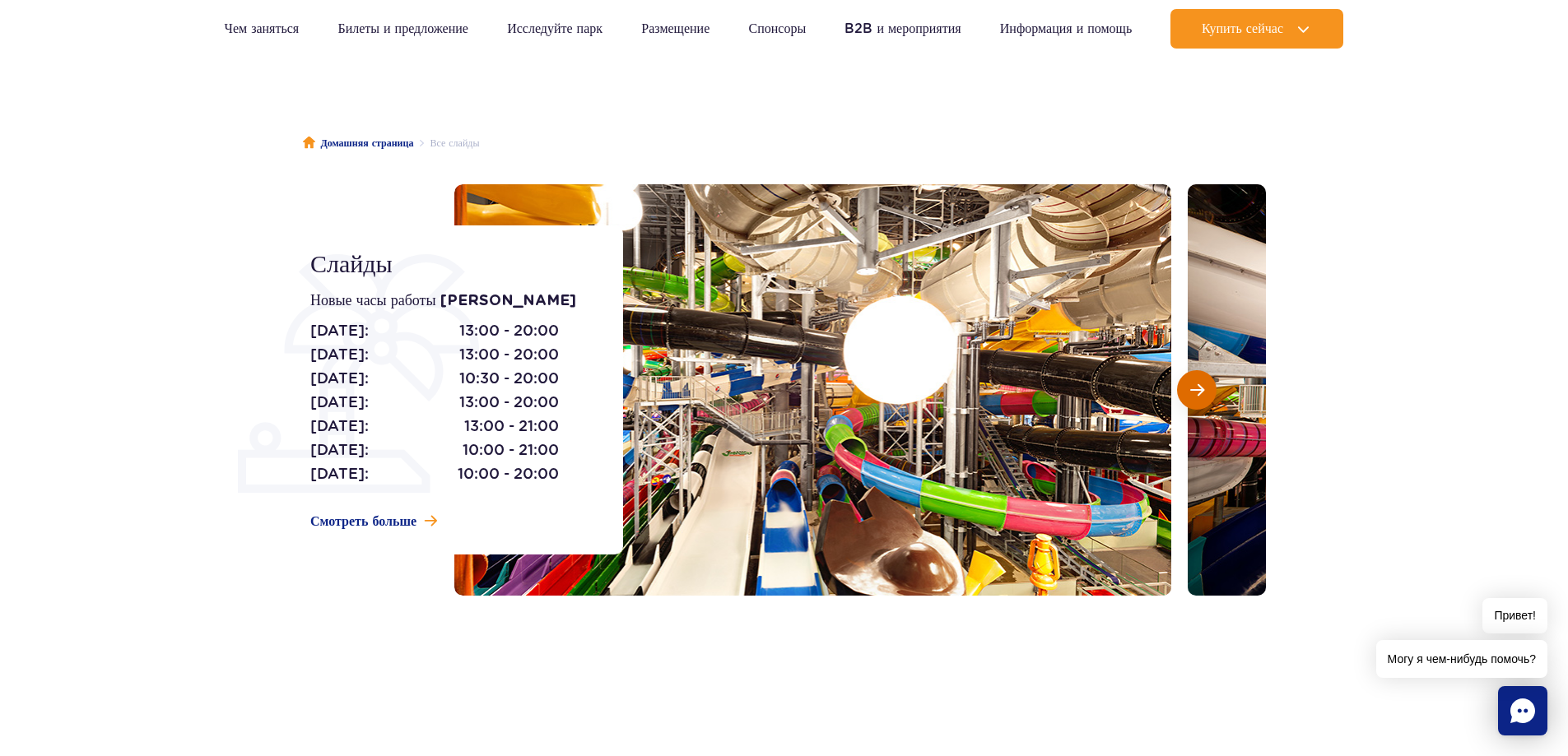
click at [1188, 384] on button "Следующий слайд" at bounding box center [1197, 390] width 40 height 40
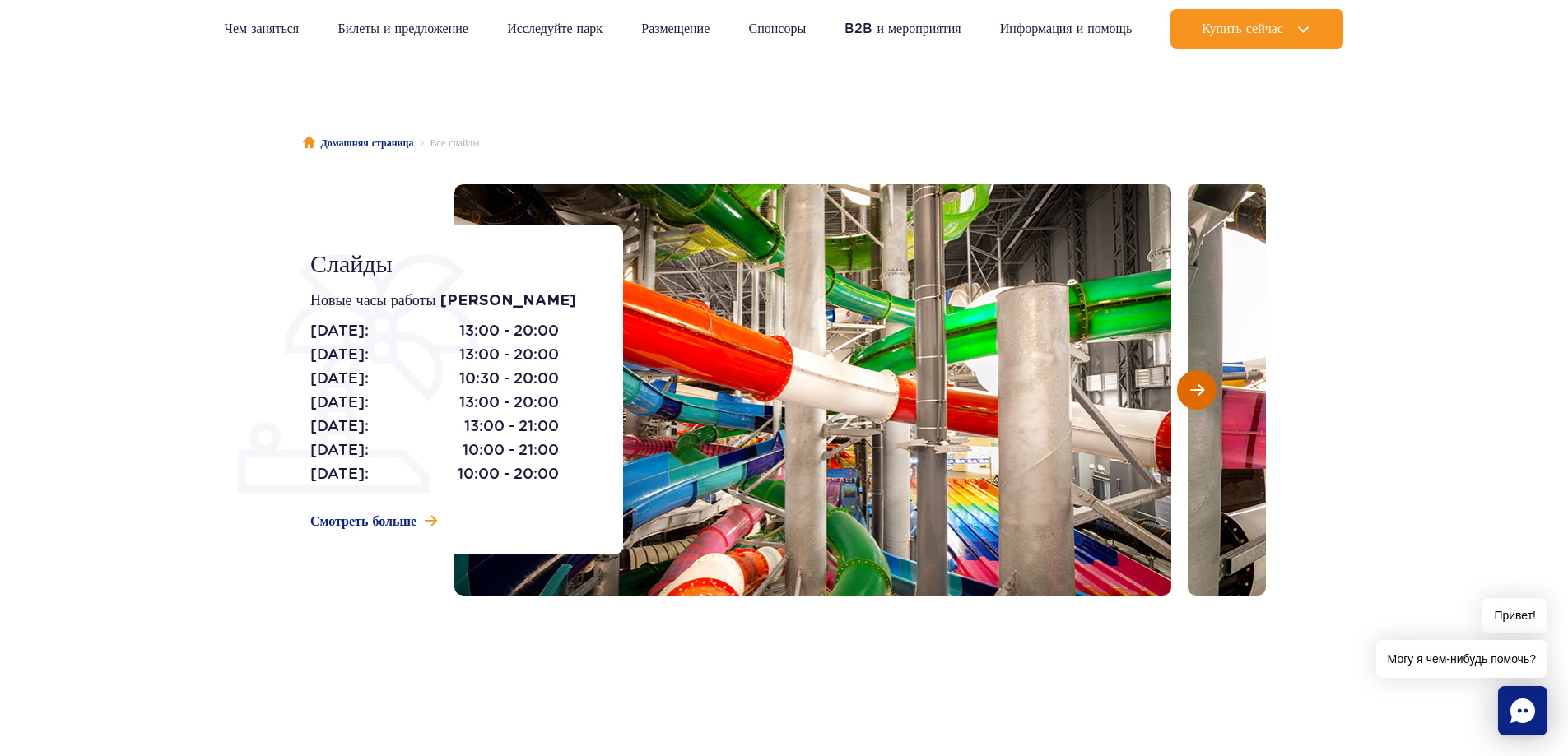
click at [1188, 384] on button "Следующий слайд" at bounding box center [1197, 390] width 40 height 40
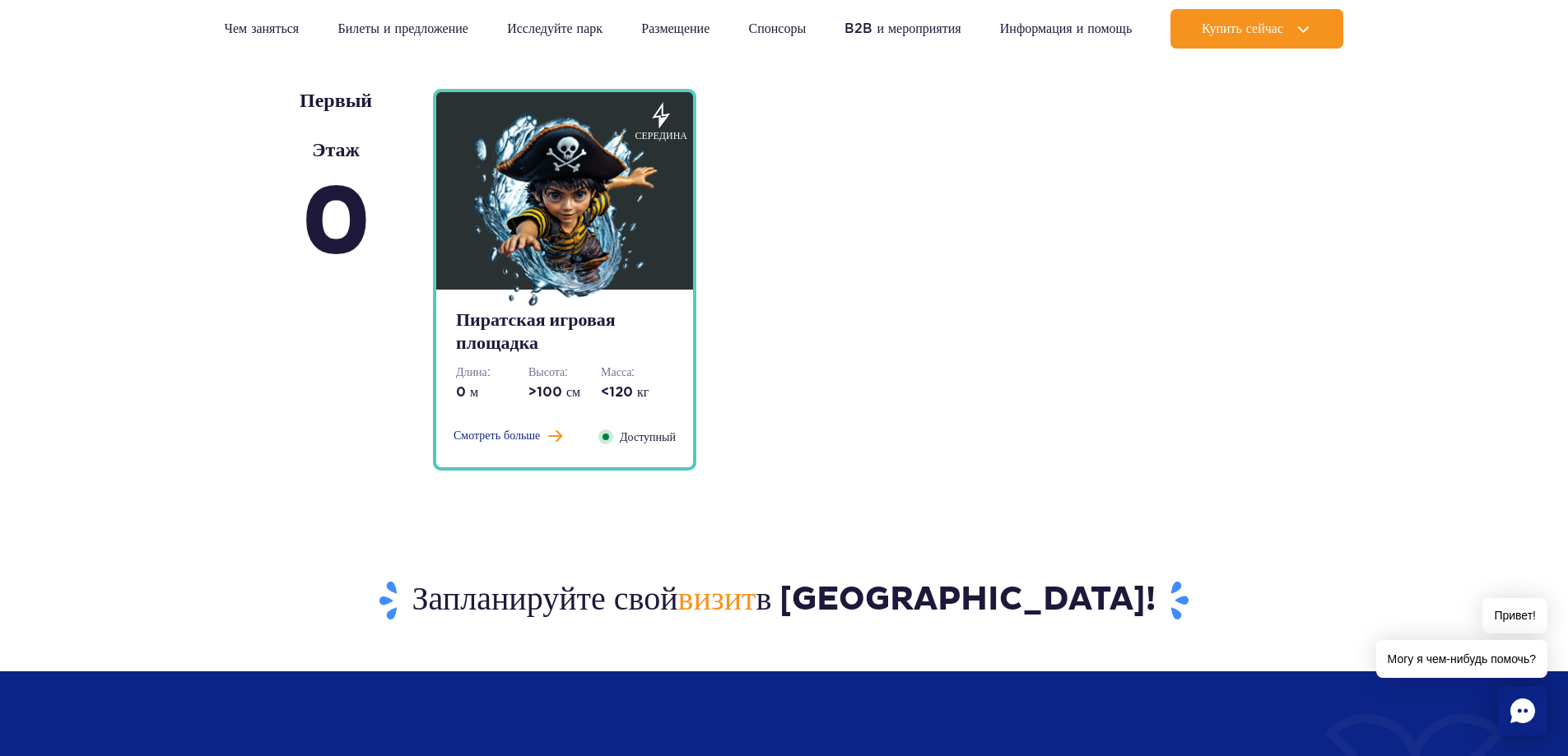
scroll to position [4360, 0]
